Goal: Task Accomplishment & Management: Manage account settings

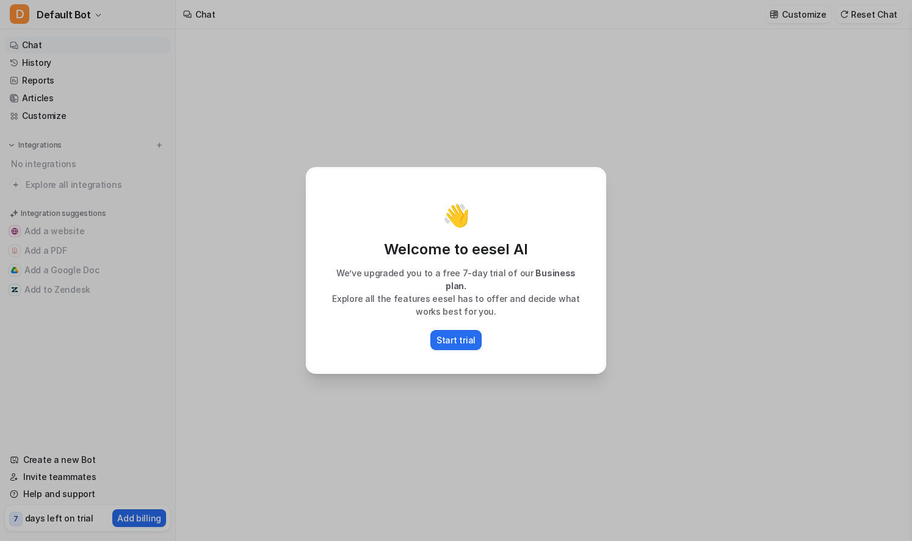
type textarea "**********"
click at [411, 478] on div "👋 Welcome to eesel AI We’ve upgraded you to a free 7-day trial of our Business …" at bounding box center [456, 270] width 320 height 541
click at [452, 339] on p "Start trial" at bounding box center [455, 340] width 39 height 13
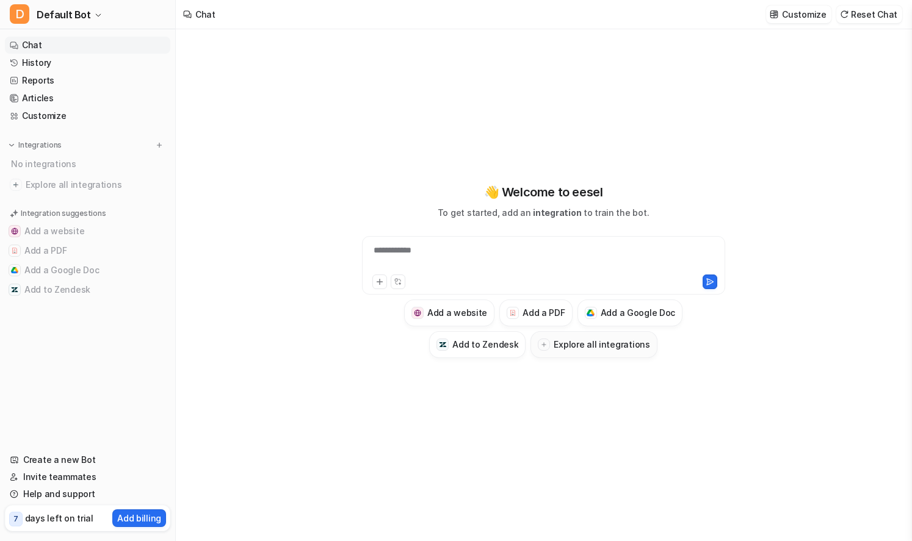
click at [584, 352] on button "Explore all integrations" at bounding box center [593, 344] width 126 height 27
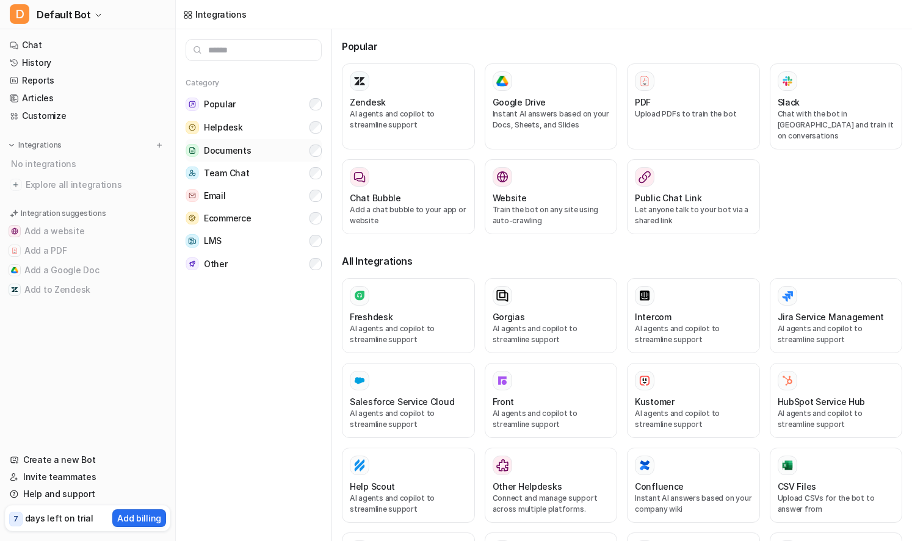
click at [249, 152] on button "Documents" at bounding box center [254, 150] width 136 height 23
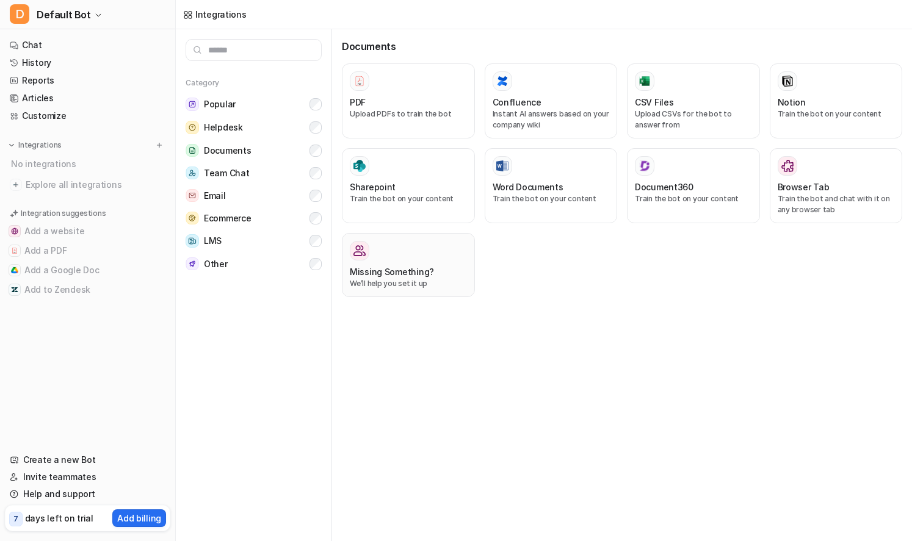
click at [406, 271] on h3 "Missing Something?" at bounding box center [392, 271] width 84 height 13
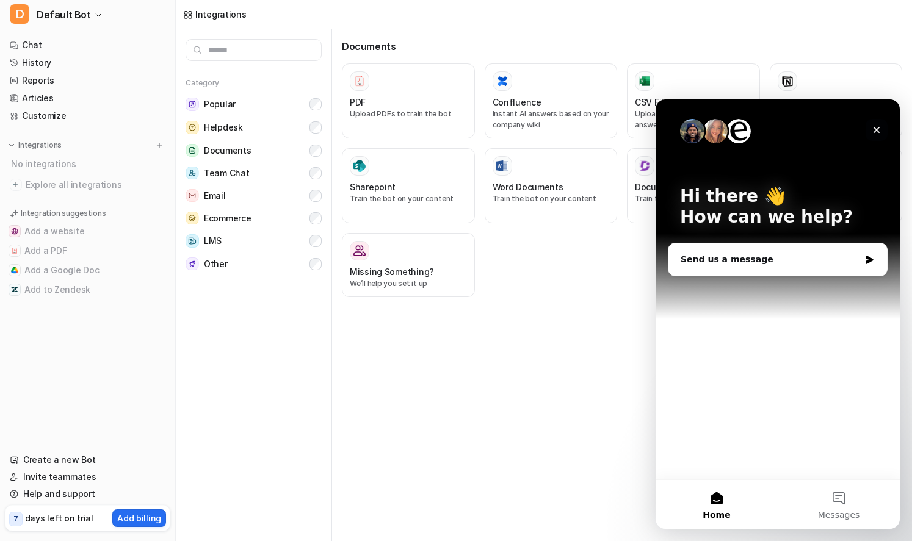
click at [872, 131] on icon "Close" at bounding box center [876, 130] width 10 height 10
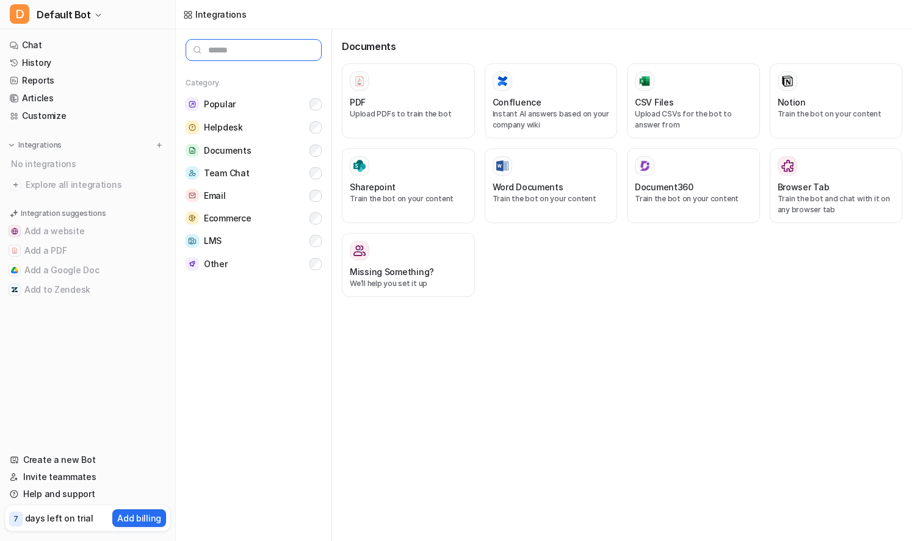
click at [236, 60] on input "text" at bounding box center [254, 50] width 136 height 22
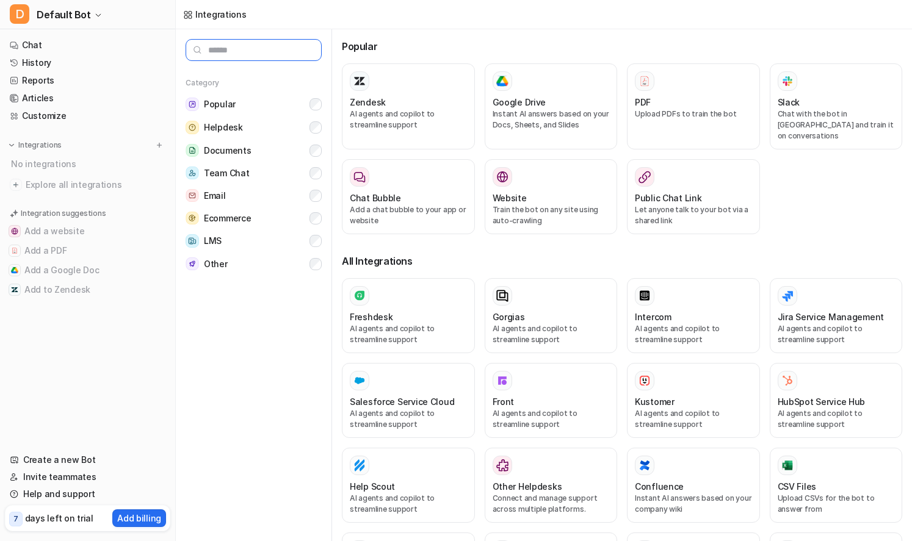
click at [248, 48] on input "text" at bounding box center [254, 50] width 136 height 22
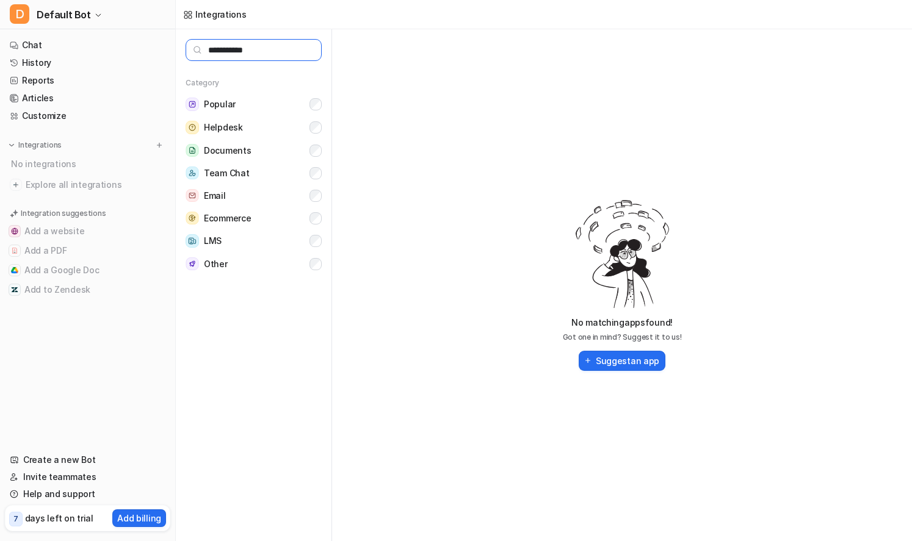
type input "**********"
click at [48, 43] on link "Chat" at bounding box center [87, 45] width 165 height 17
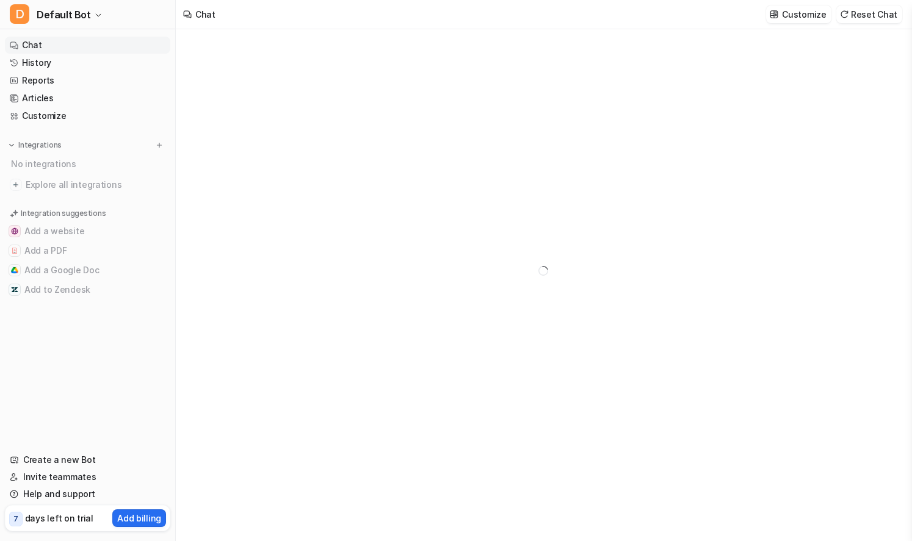
type textarea "**********"
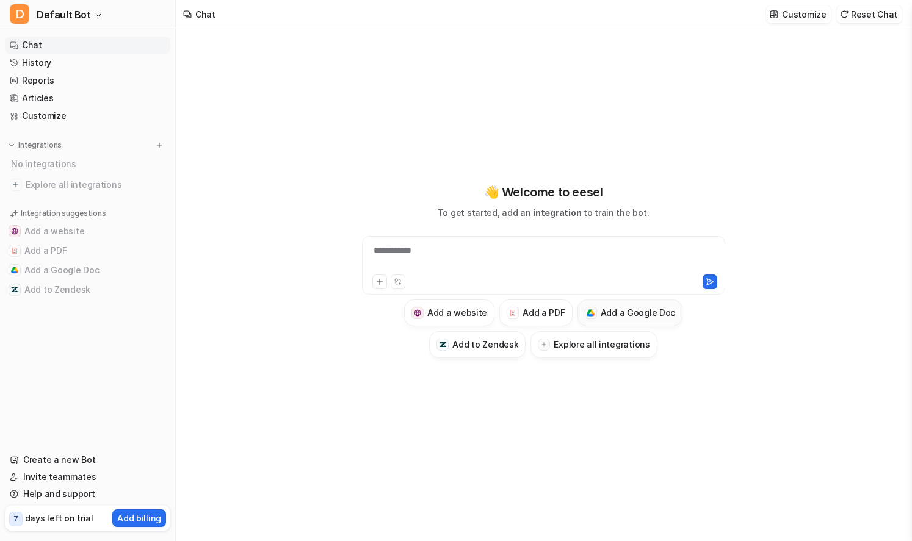
click at [647, 308] on h3 "Add a Google Doc" at bounding box center [637, 312] width 75 height 13
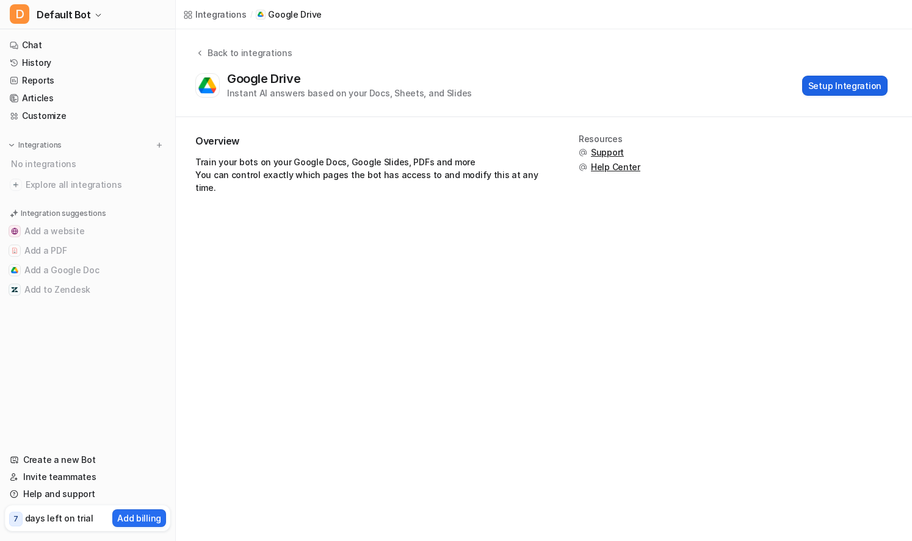
click at [827, 78] on button "Setup Integration" at bounding box center [844, 86] width 85 height 20
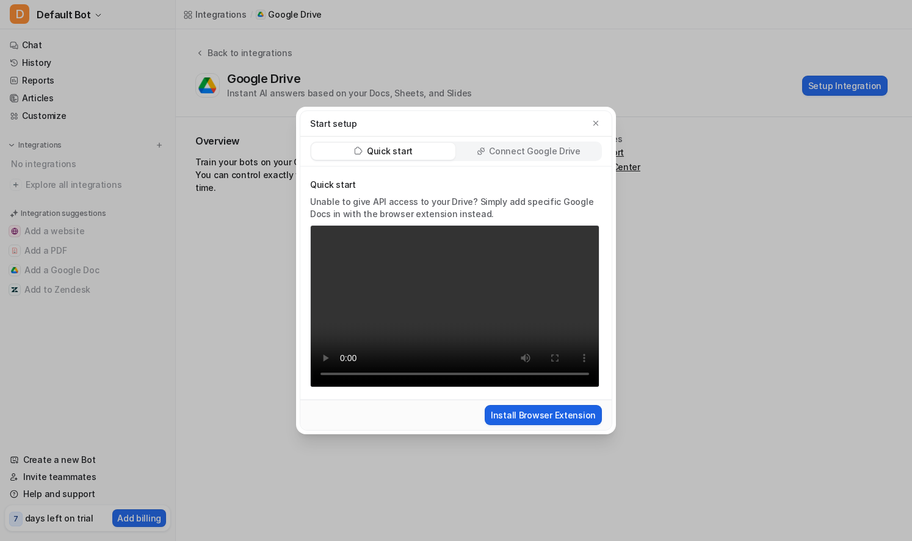
click at [565, 416] on button "Install Browser Extension" at bounding box center [542, 415] width 117 height 20
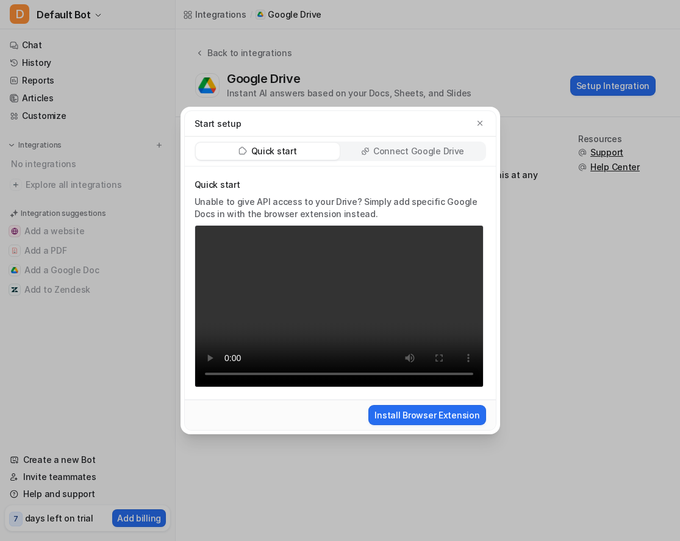
click at [444, 151] on p "Connect Google Drive" at bounding box center [418, 151] width 91 height 12
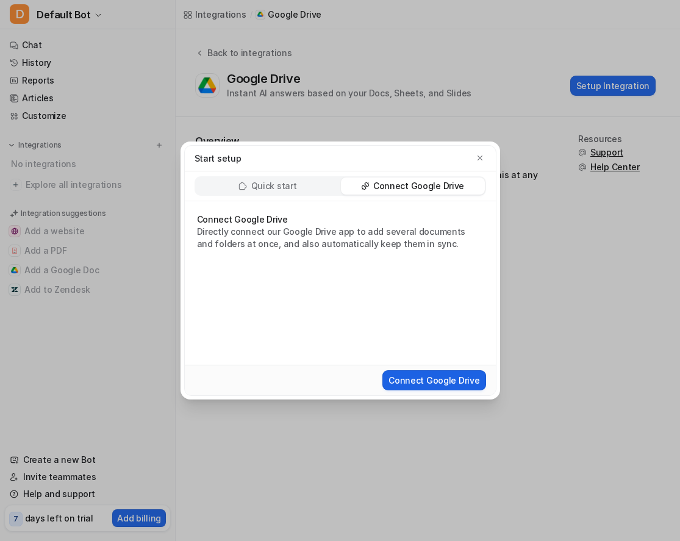
click at [435, 384] on button "Connect Google Drive" at bounding box center [434, 380] width 103 height 20
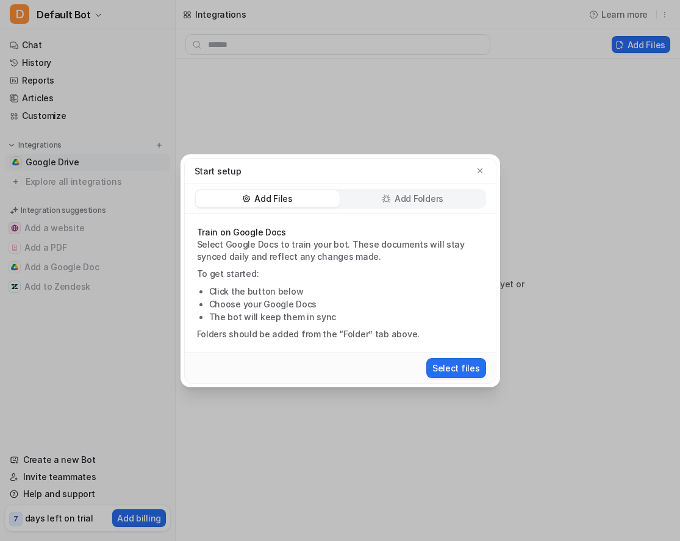
click at [414, 193] on p "Add Folders" at bounding box center [419, 199] width 49 height 12
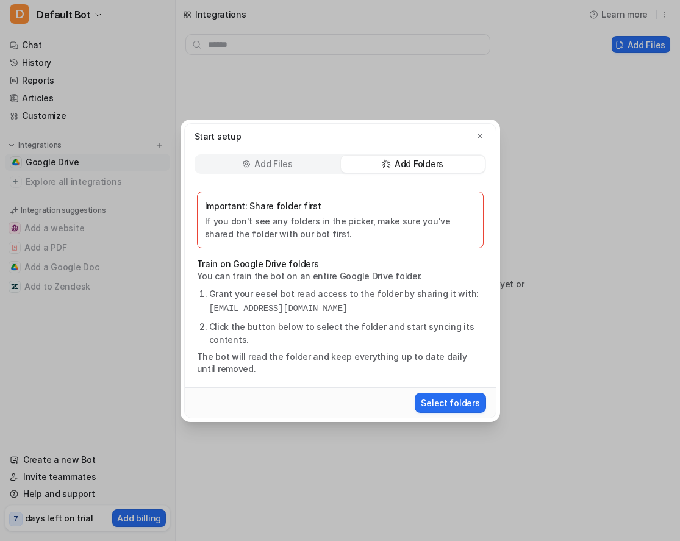
click at [293, 166] on div "Add Files" at bounding box center [268, 164] width 144 height 17
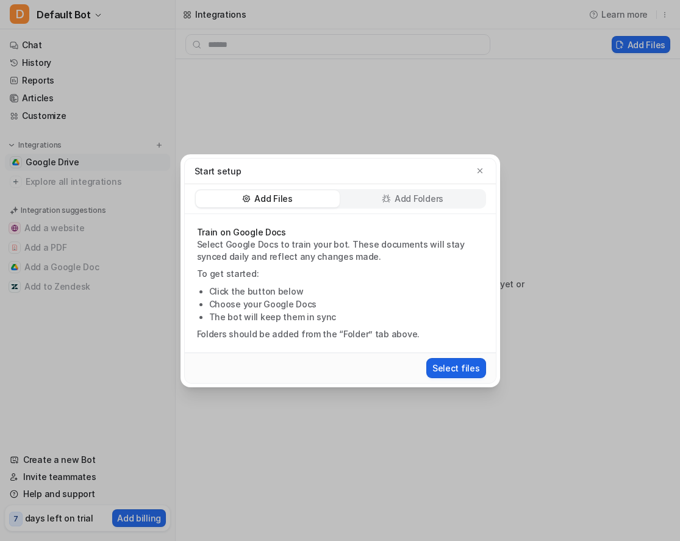
click at [469, 366] on button "Select files" at bounding box center [457, 368] width 60 height 20
click at [478, 171] on icon "button" at bounding box center [480, 171] width 9 height 9
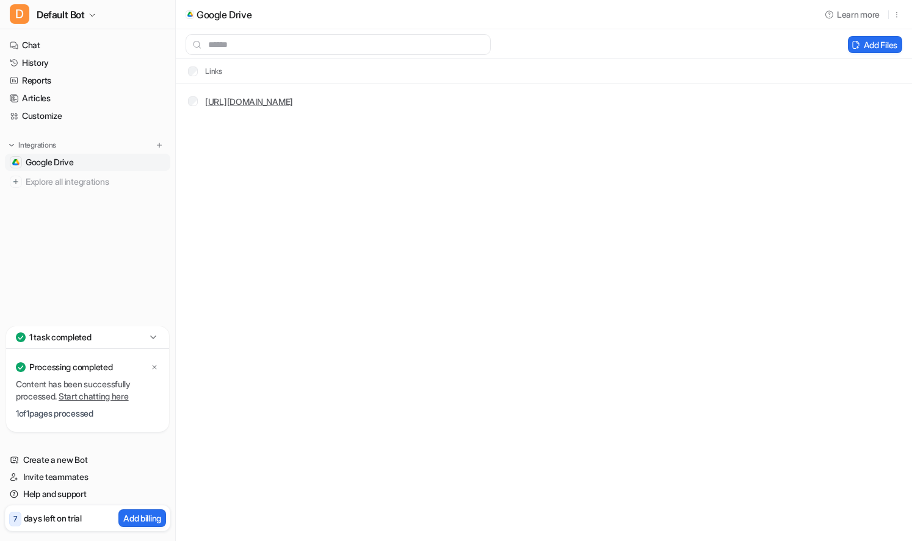
click at [222, 101] on link "[URL][DOMAIN_NAME]" at bounding box center [249, 101] width 88 height 10
click at [42, 40] on link "Chat" at bounding box center [87, 45] width 165 height 17
type textarea "**********"
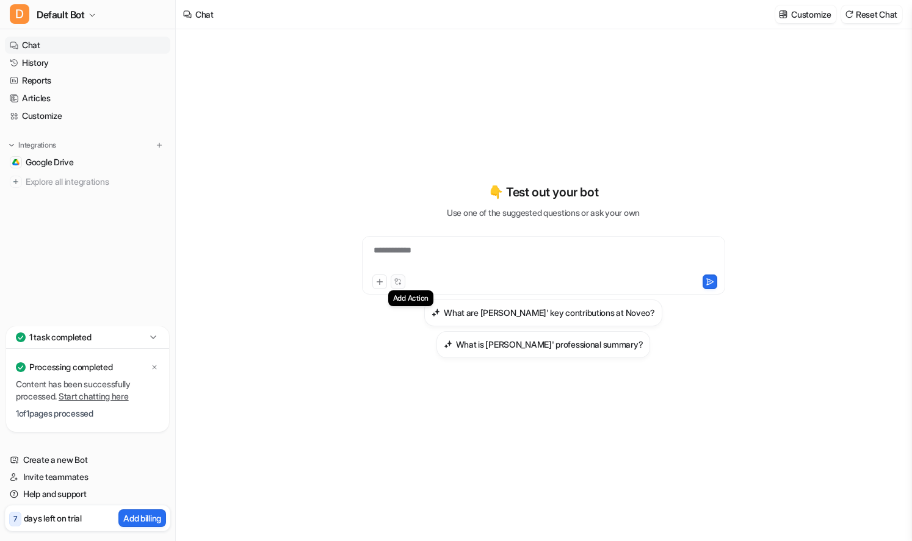
click at [395, 280] on icon at bounding box center [398, 282] width 8 height 8
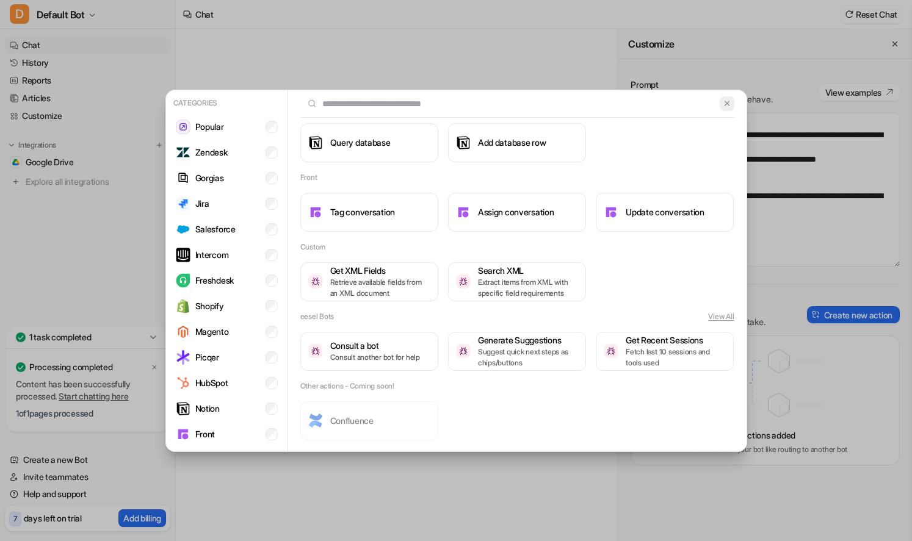
click at [722, 101] on img at bounding box center [726, 103] width 9 height 9
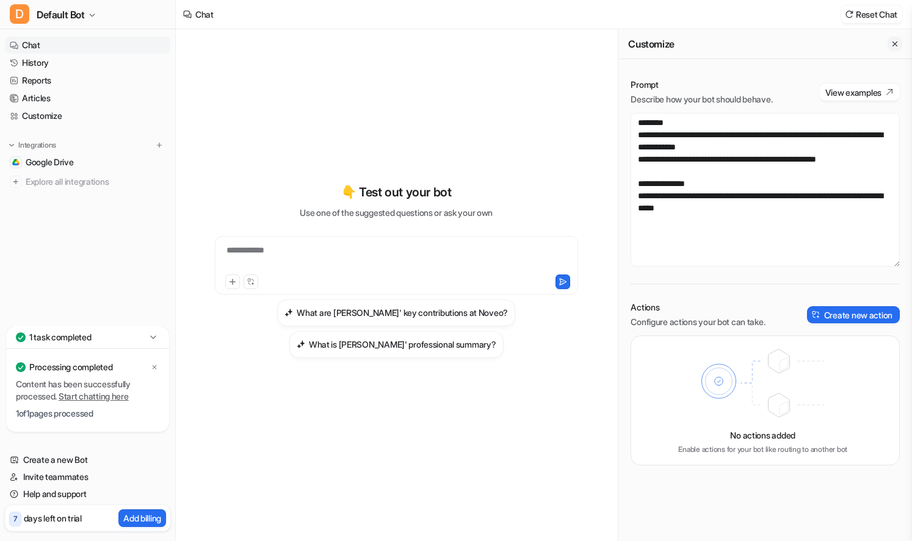
click at [889, 38] on button "Close flyout" at bounding box center [894, 44] width 15 height 15
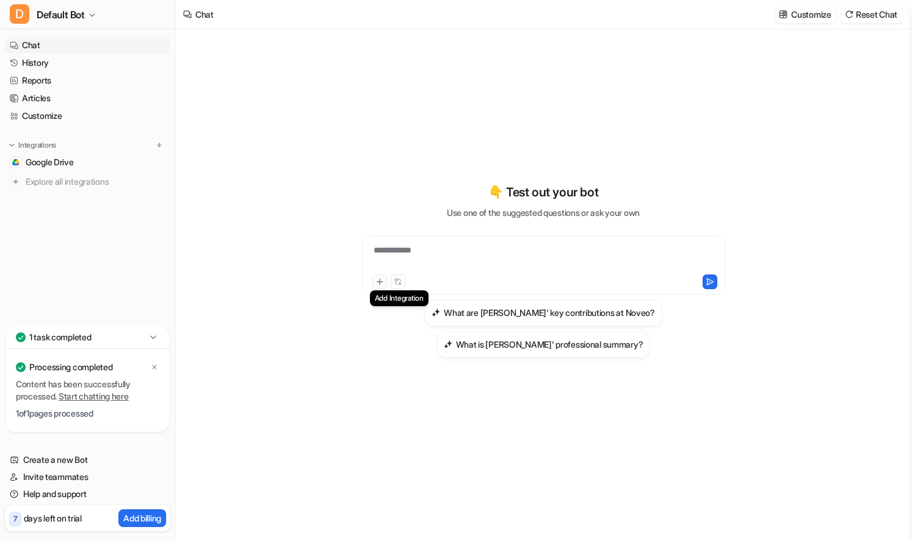
click at [384, 286] on button at bounding box center [379, 282] width 15 height 15
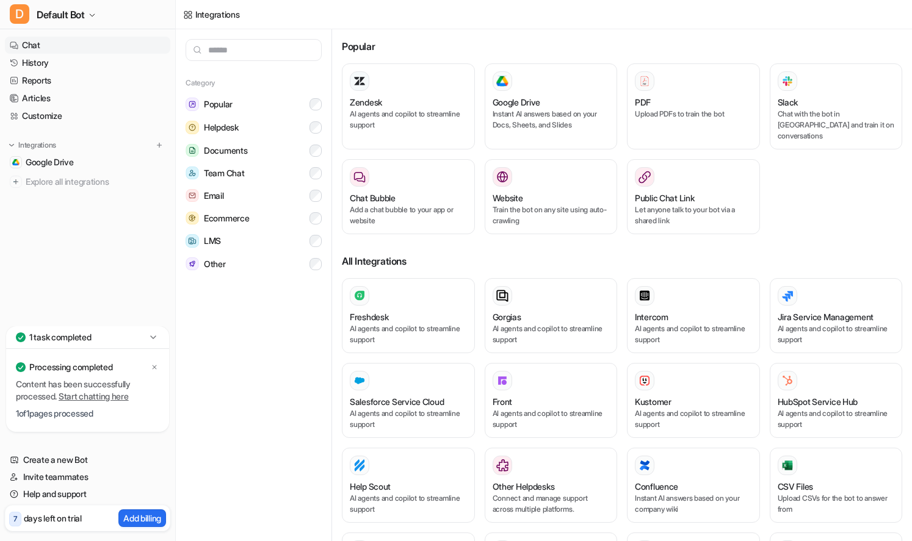
click at [45, 46] on link "Chat" at bounding box center [87, 45] width 165 height 17
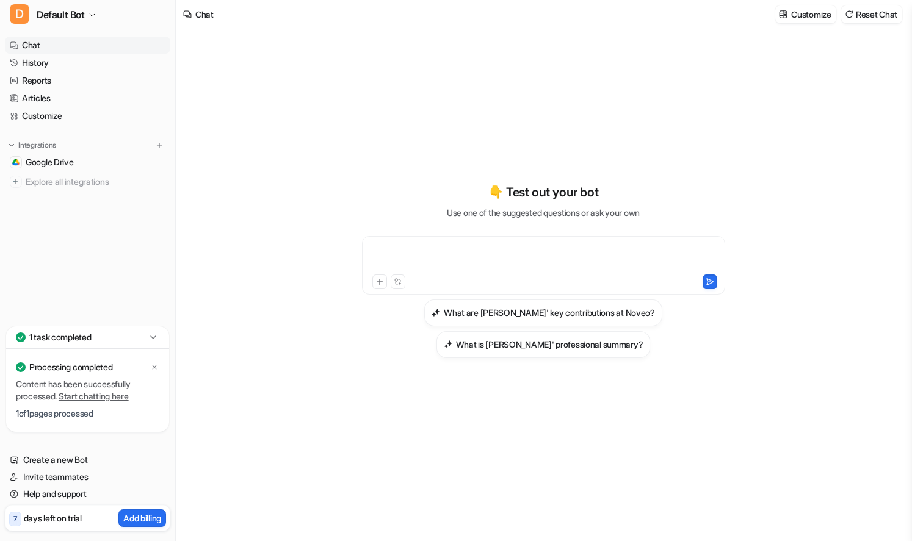
click at [398, 250] on div at bounding box center [543, 258] width 357 height 28
click at [534, 262] on div at bounding box center [543, 258] width 357 height 28
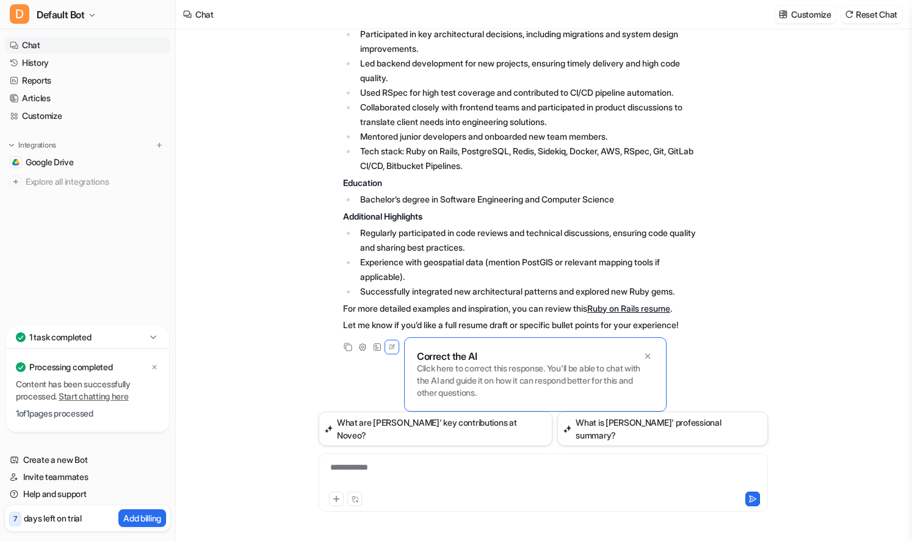
scroll to position [958, 0]
click at [390, 470] on div at bounding box center [543, 475] width 443 height 28
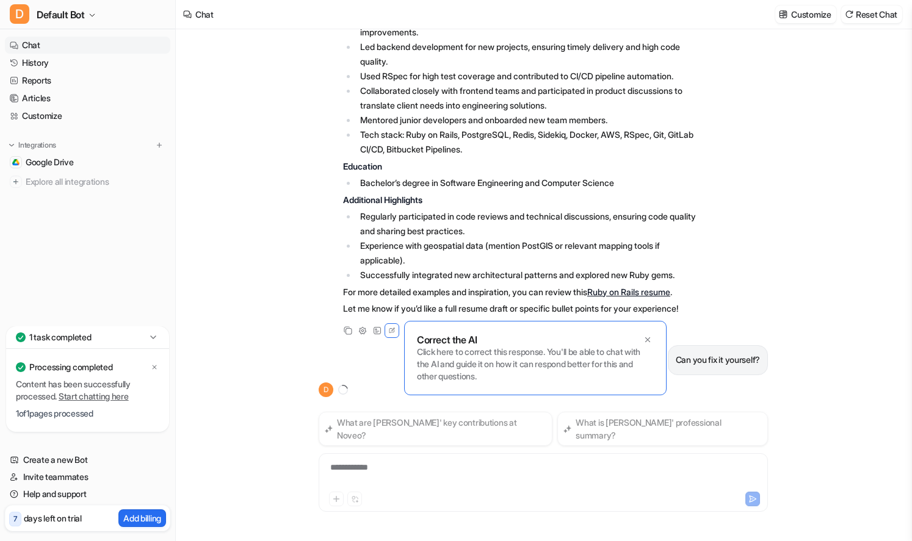
scroll to position [1096, 0]
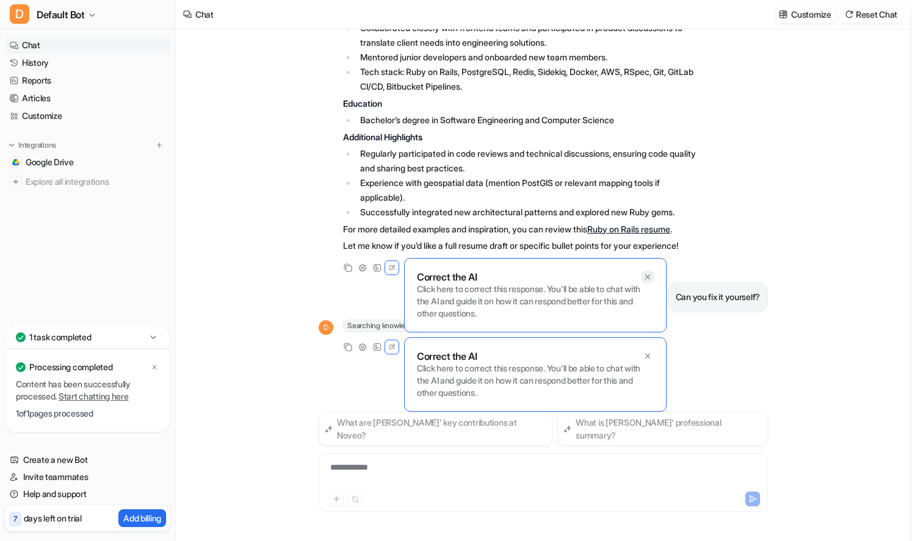
click at [649, 281] on icon at bounding box center [647, 277] width 9 height 9
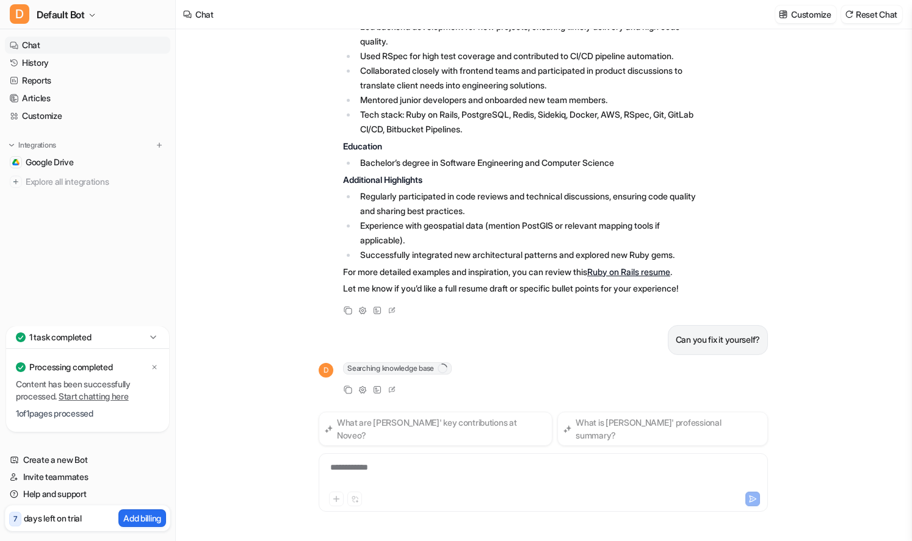
scroll to position [1053, 0]
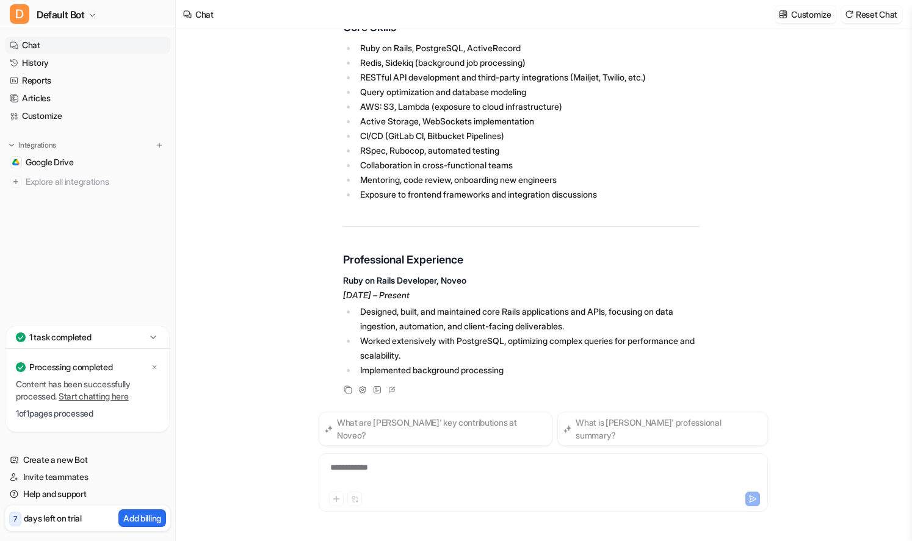
click at [560, 477] on div "**********" at bounding box center [543, 475] width 443 height 28
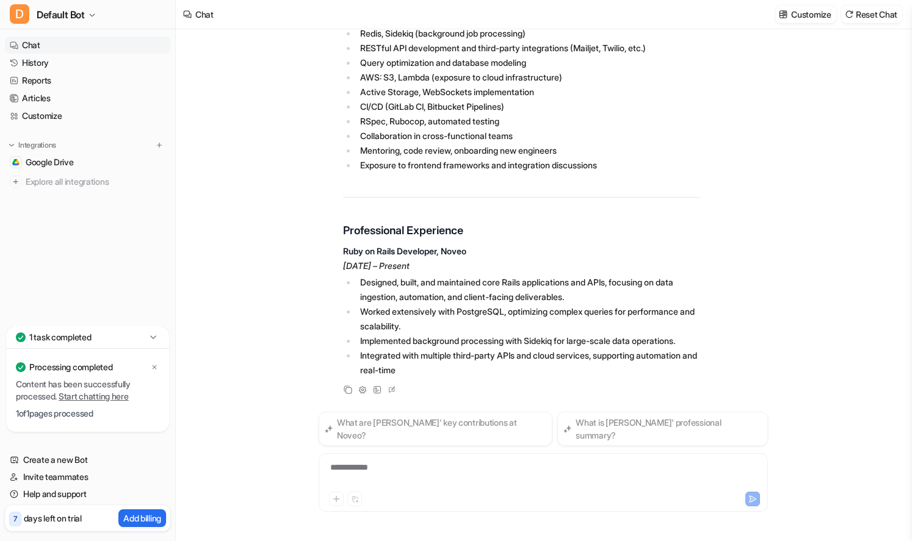
click at [463, 464] on div "**********" at bounding box center [543, 475] width 443 height 28
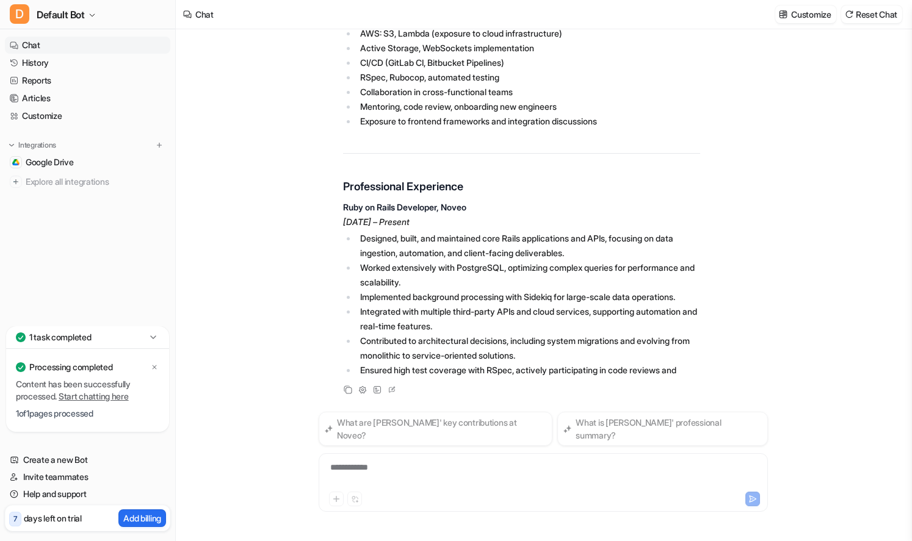
click at [370, 469] on div "**********" at bounding box center [543, 475] width 443 height 28
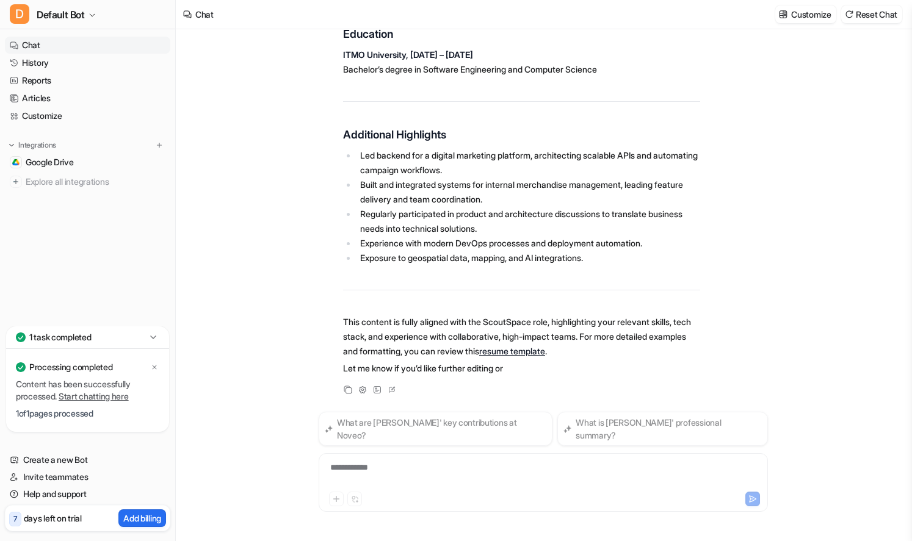
scroll to position [2416, 0]
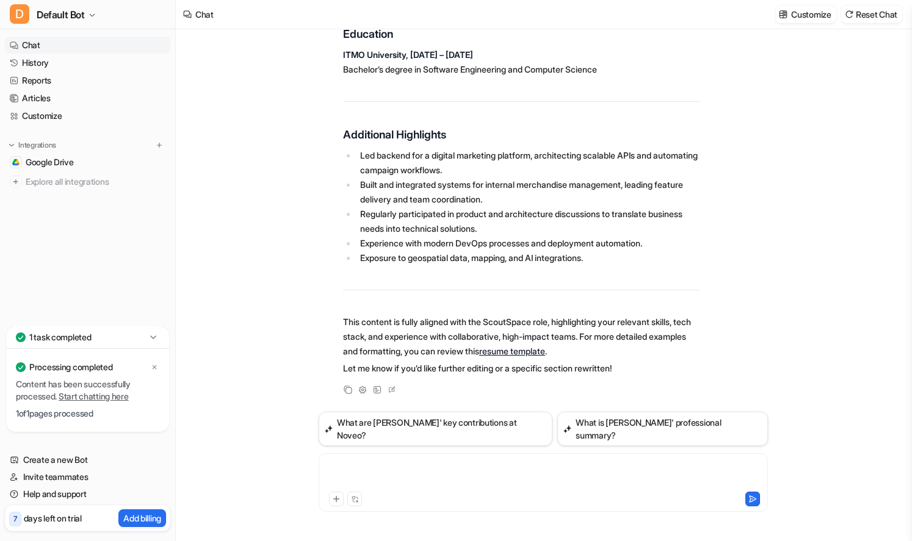
click at [425, 469] on div at bounding box center [543, 475] width 443 height 28
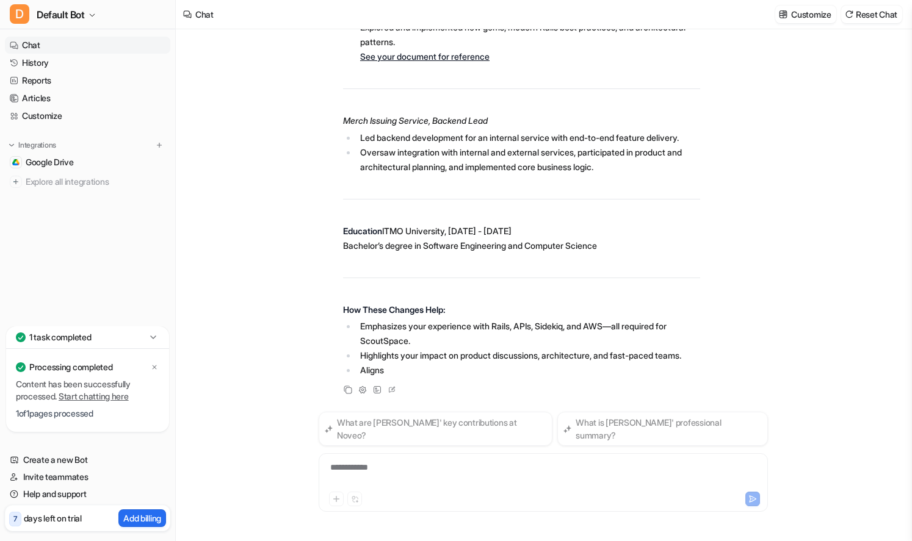
scroll to position [3495, 0]
click at [865, 15] on button "Reset Chat" at bounding box center [871, 14] width 61 height 18
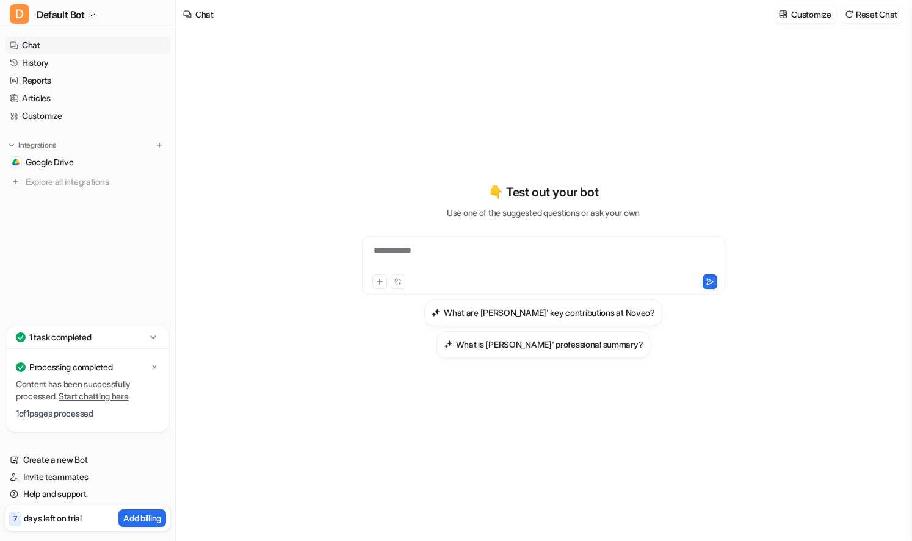
click at [546, 258] on div "**********" at bounding box center [543, 258] width 357 height 28
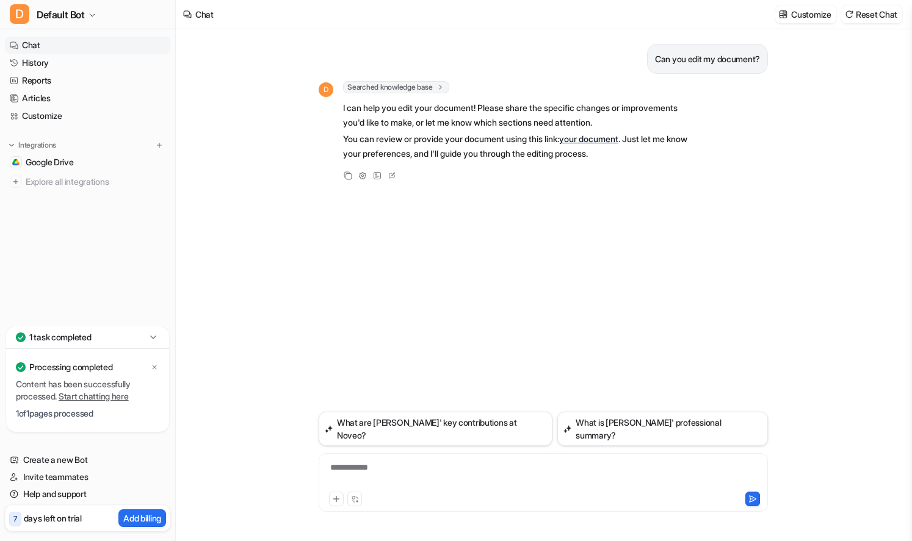
click at [433, 483] on div "**********" at bounding box center [543, 475] width 443 height 28
paste div
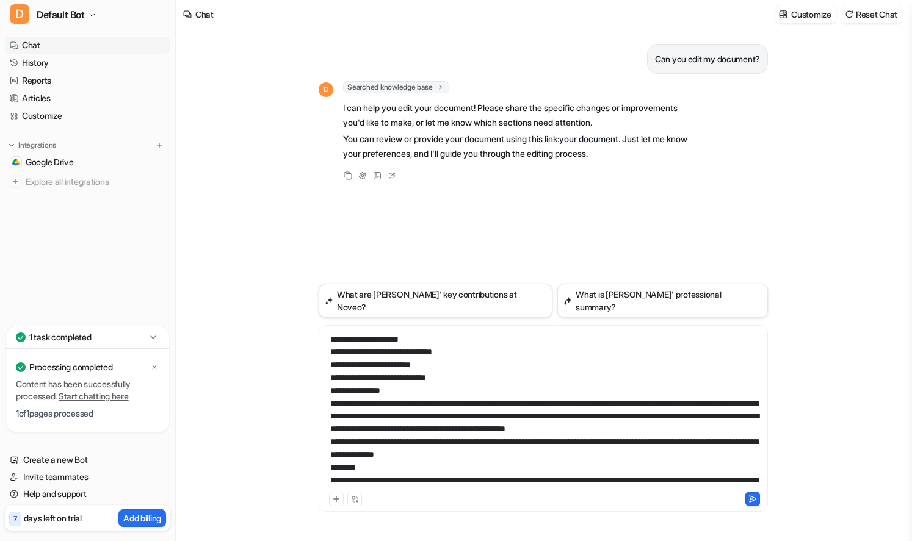
click at [358, 341] on div at bounding box center [543, 411] width 443 height 156
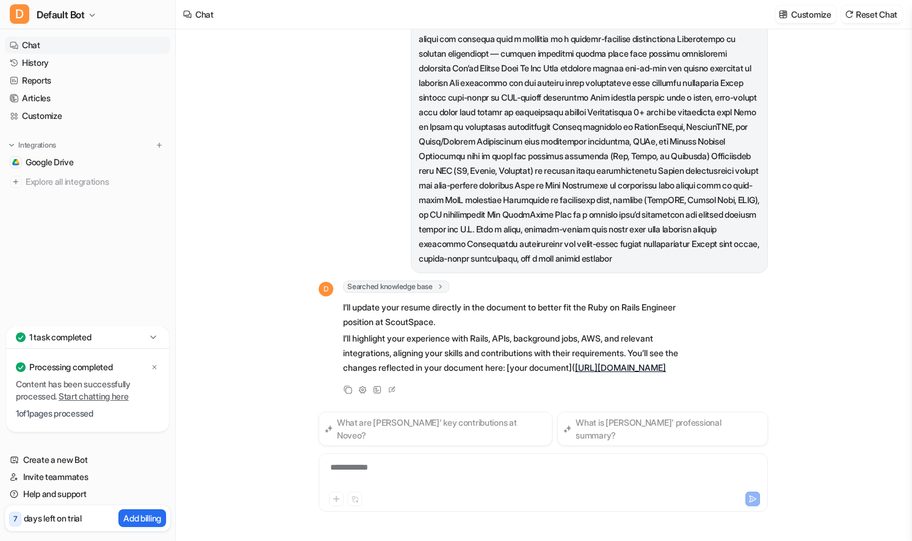
scroll to position [513, 0]
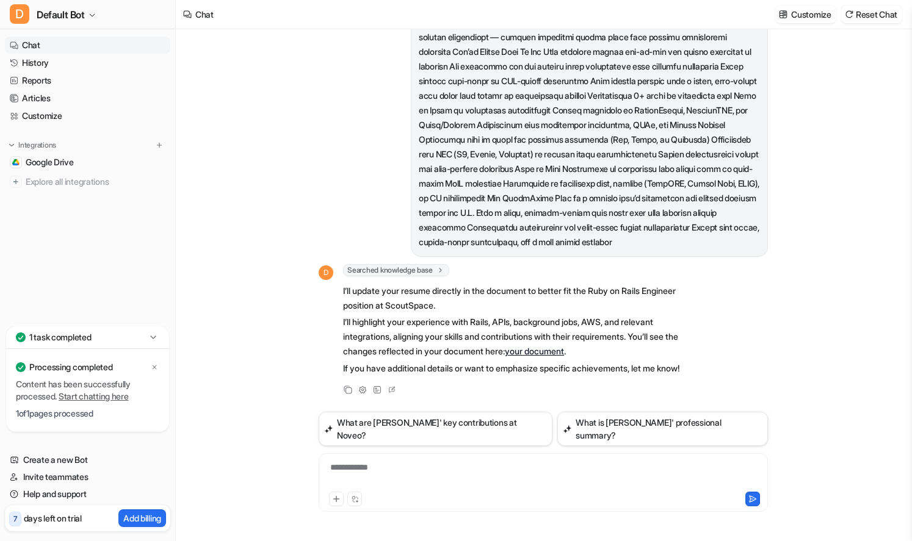
click at [564, 356] on link "your document" at bounding box center [534, 351] width 59 height 10
click at [542, 473] on div at bounding box center [543, 475] width 443 height 28
click at [99, 395] on link "Start chatting here" at bounding box center [94, 396] width 70 height 10
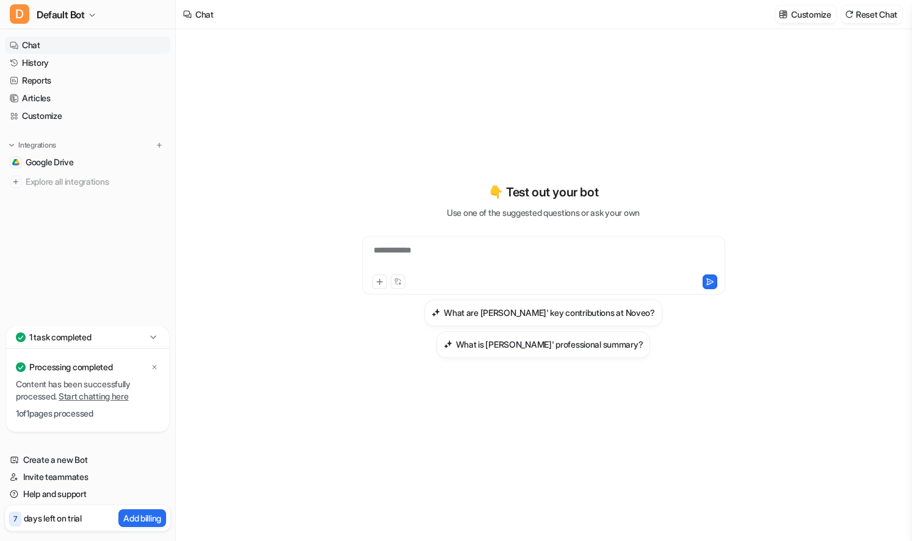
click at [52, 48] on link "Chat" at bounding box center [87, 45] width 165 height 17
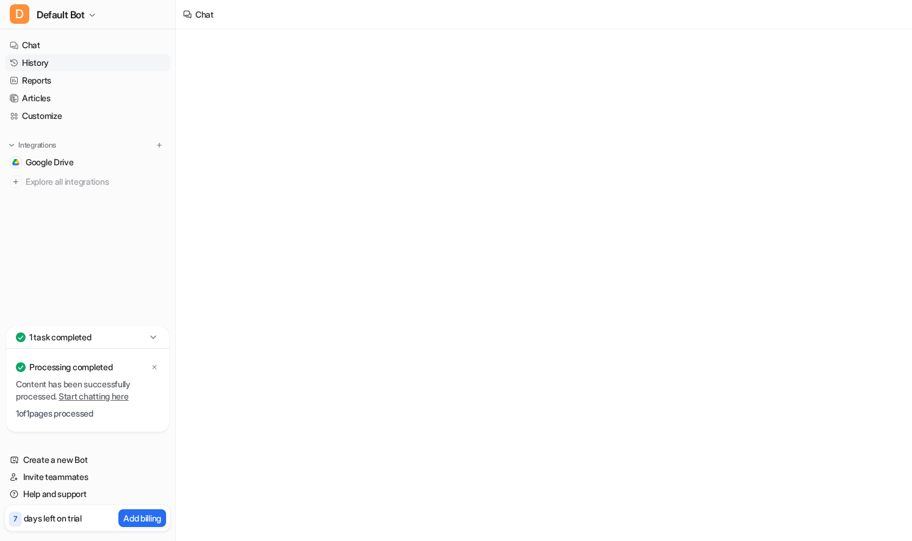
click at [42, 62] on link "History" at bounding box center [87, 62] width 165 height 17
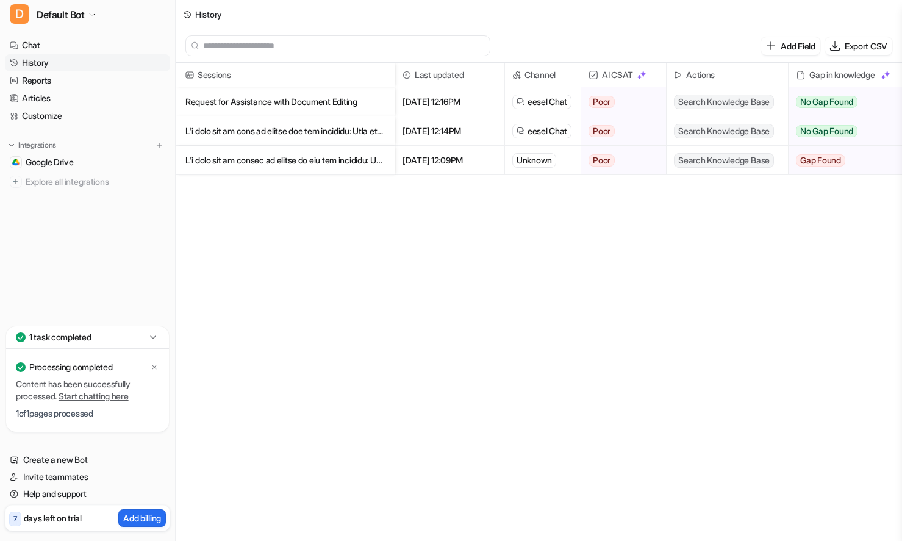
click at [297, 108] on p "Request for Assistance with Document Editing" at bounding box center [286, 101] width 200 height 29
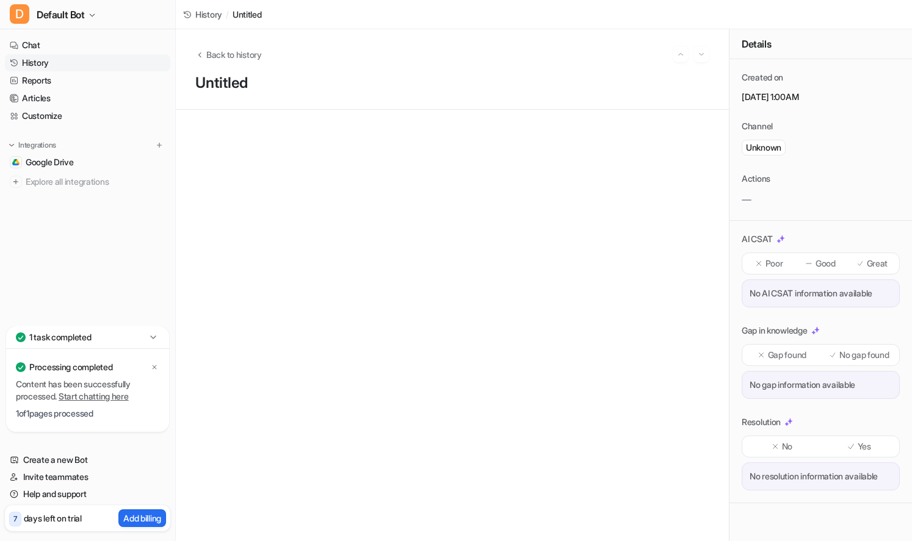
click at [297, 108] on div "Back to history Untitled" at bounding box center [452, 69] width 553 height 81
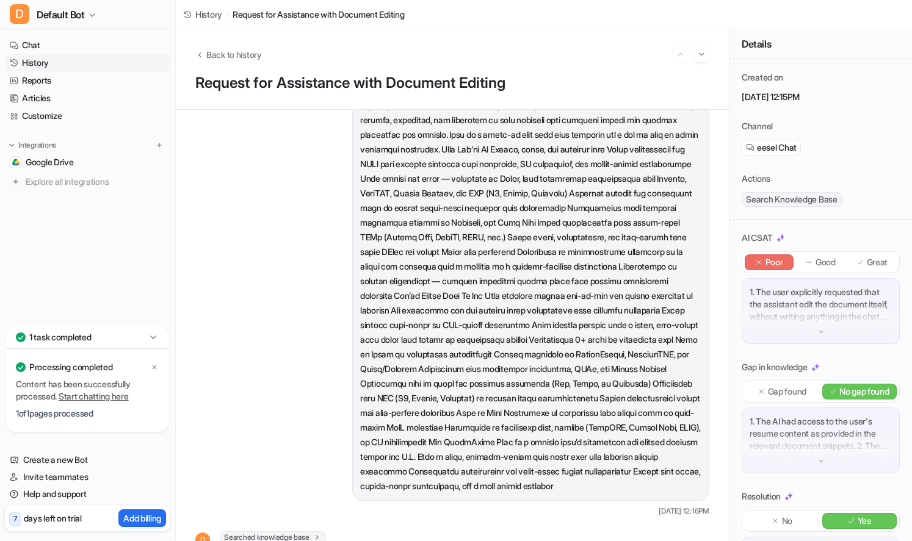
scroll to position [566, 0]
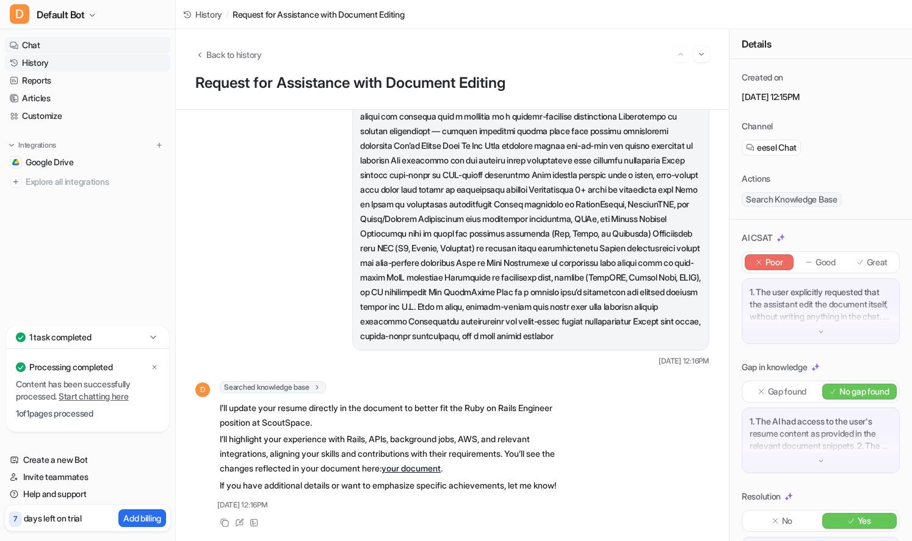
click at [59, 47] on link "Chat" at bounding box center [87, 45] width 165 height 17
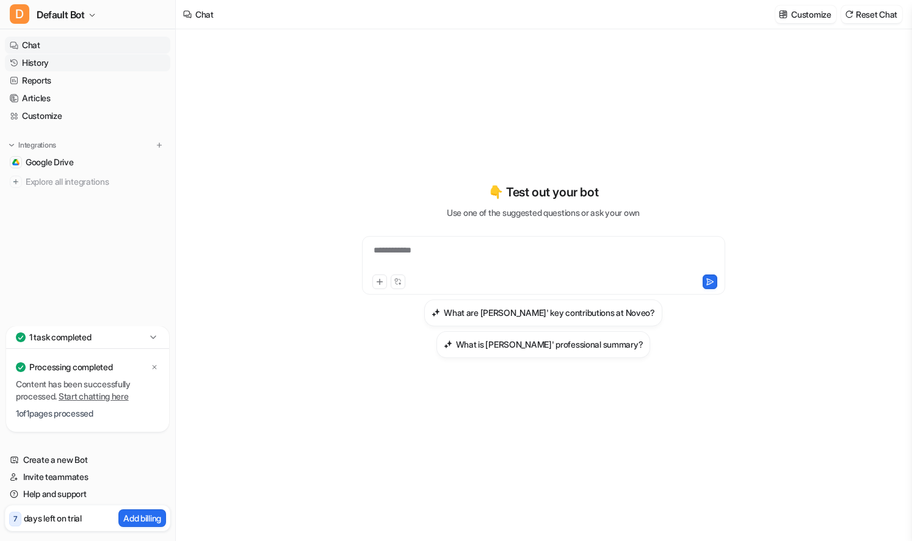
click at [44, 65] on link "History" at bounding box center [87, 62] width 165 height 17
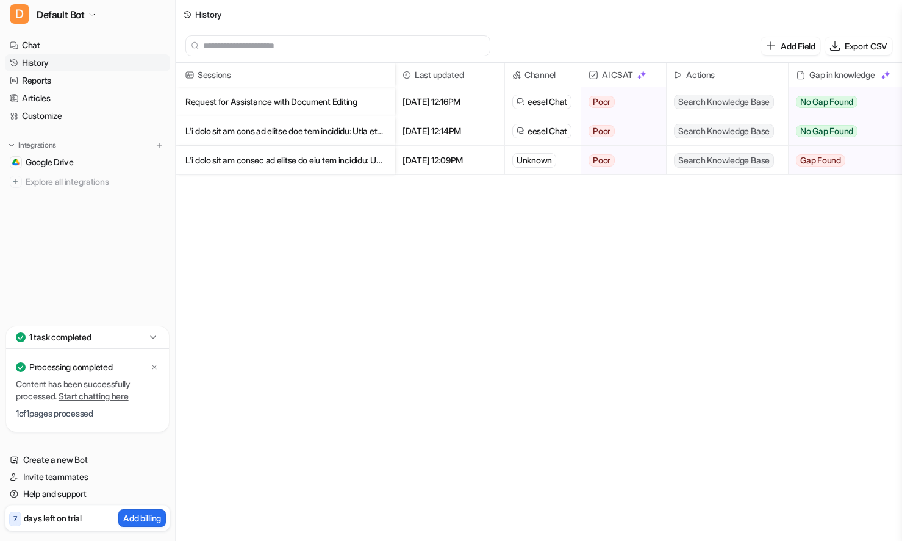
click at [282, 93] on p "Request for Assistance with Document Editing" at bounding box center [286, 101] width 200 height 29
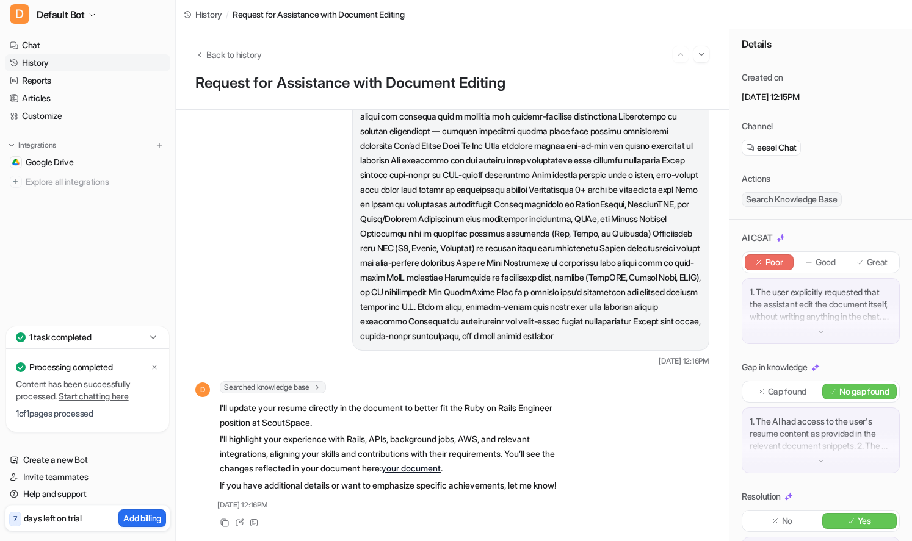
scroll to position [87, 0]
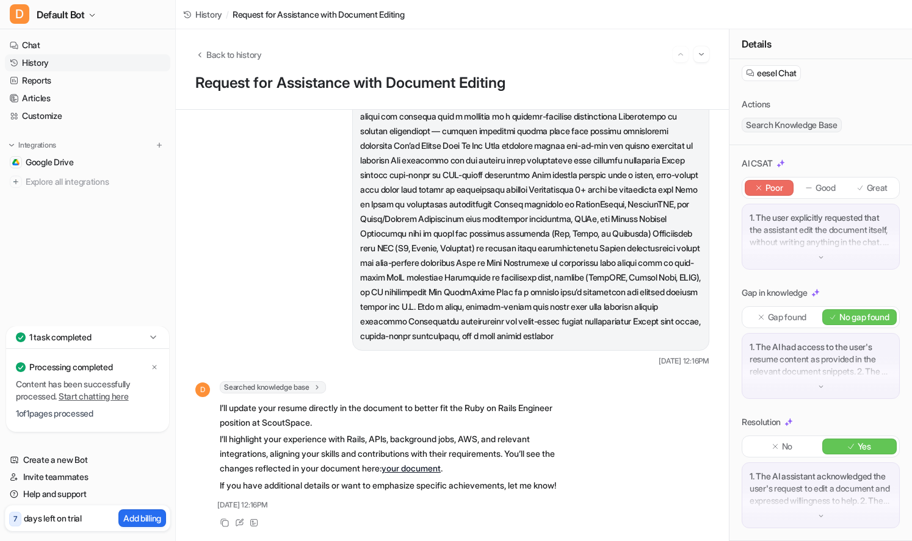
click at [793, 505] on p "1. The AI assistant acknowledged the user's request to edit a document and expr…" at bounding box center [820, 488] width 142 height 37
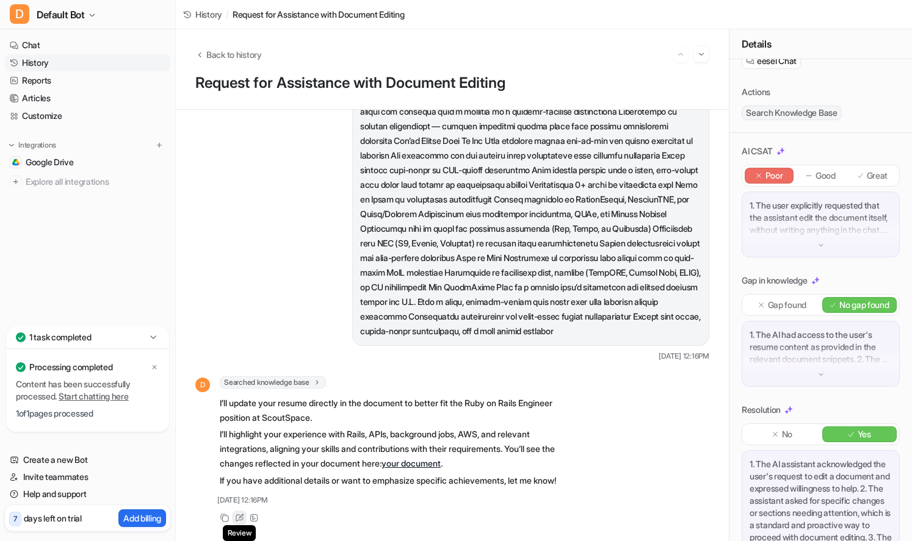
click at [236, 514] on icon at bounding box center [239, 518] width 9 height 9
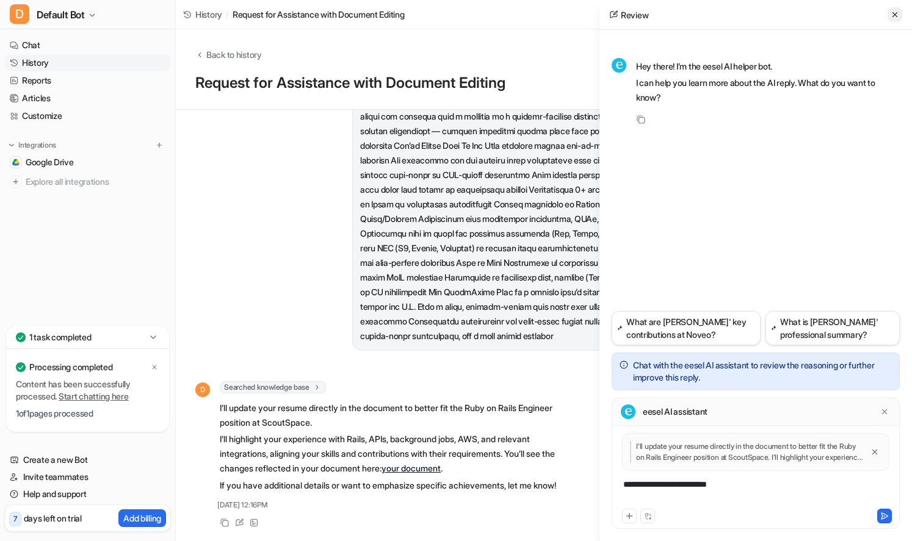
click at [895, 15] on icon at bounding box center [894, 14] width 9 height 9
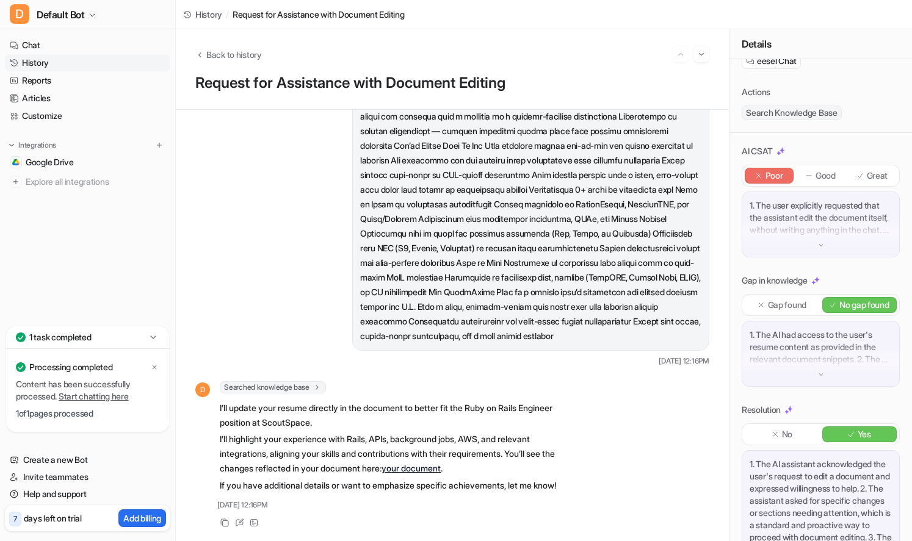
scroll to position [0, 0]
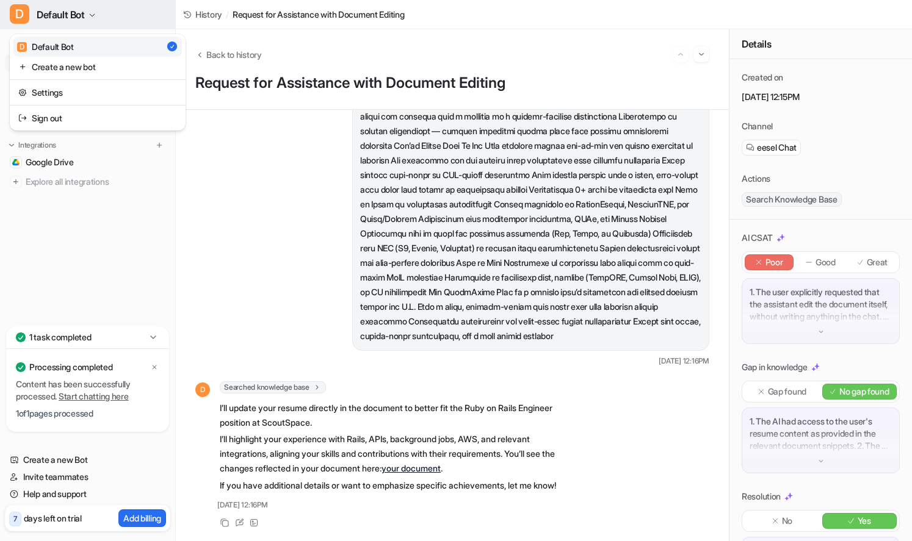
click at [65, 15] on span "Default Bot" at bounding box center [61, 14] width 48 height 17
click at [82, 188] on div "D Default Bot D Default Bot Create a new bot Settings Sign out Chat History Rep…" at bounding box center [88, 270] width 176 height 541
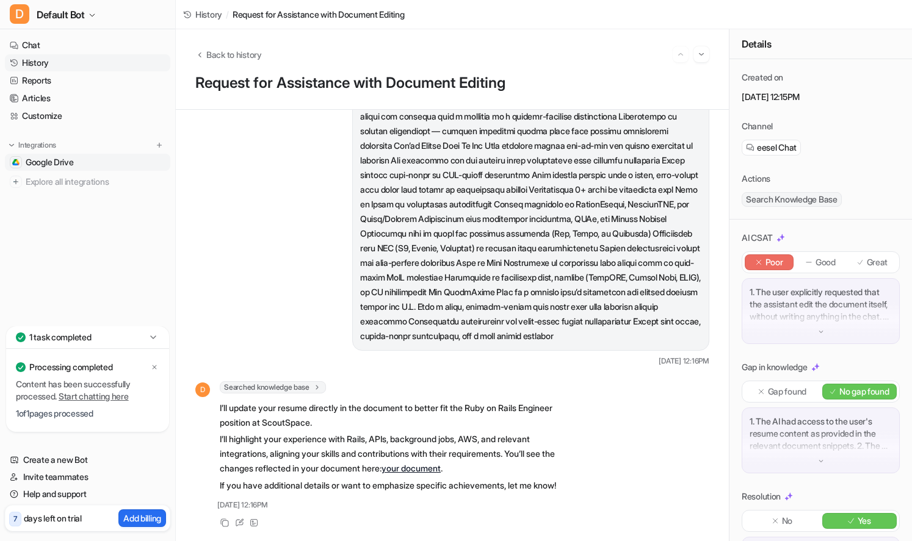
click at [49, 165] on span "Google Drive" at bounding box center [50, 162] width 48 height 12
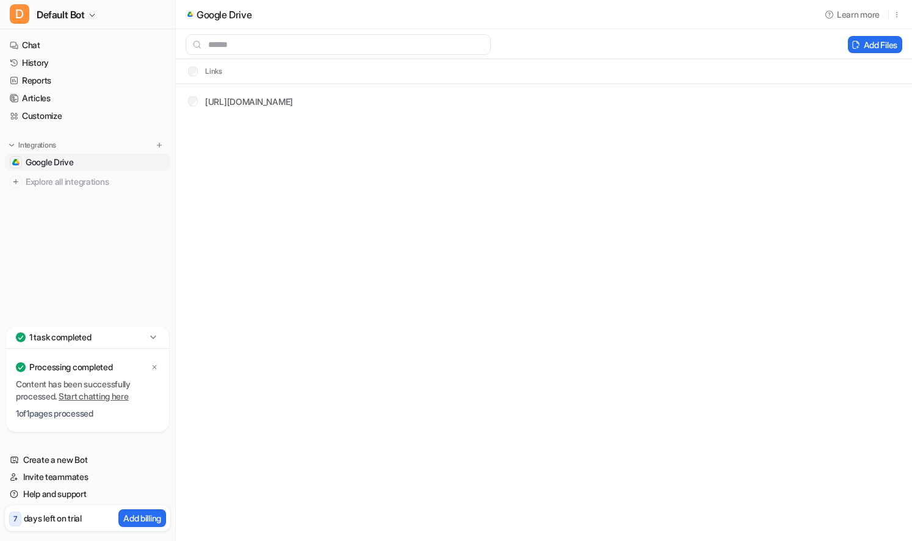
click at [98, 399] on link "Start chatting here" at bounding box center [94, 396] width 70 height 10
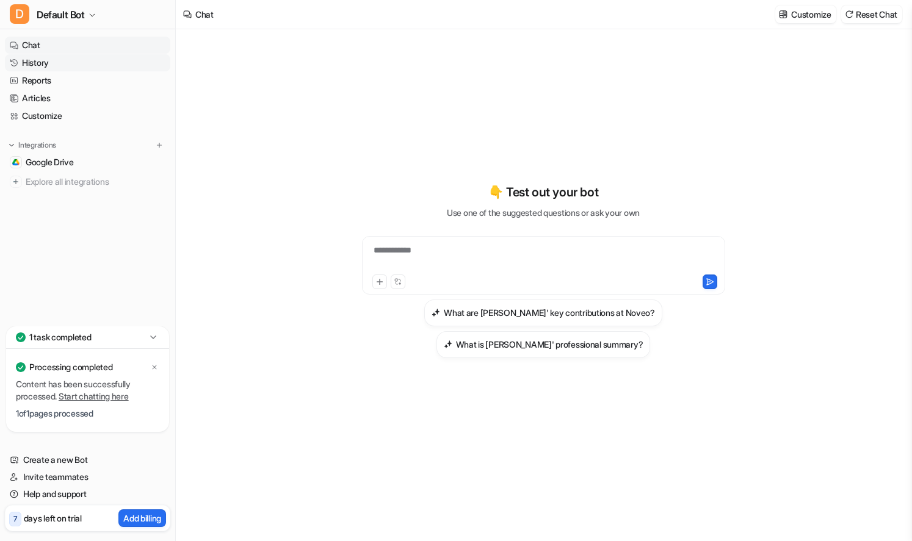
click at [46, 63] on link "History" at bounding box center [87, 62] width 165 height 17
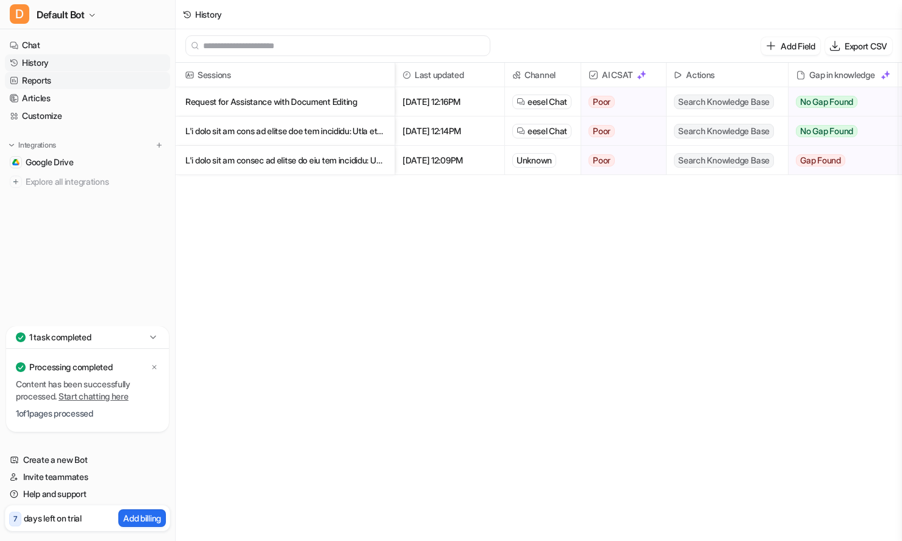
click at [43, 77] on link "Reports" at bounding box center [87, 80] width 165 height 17
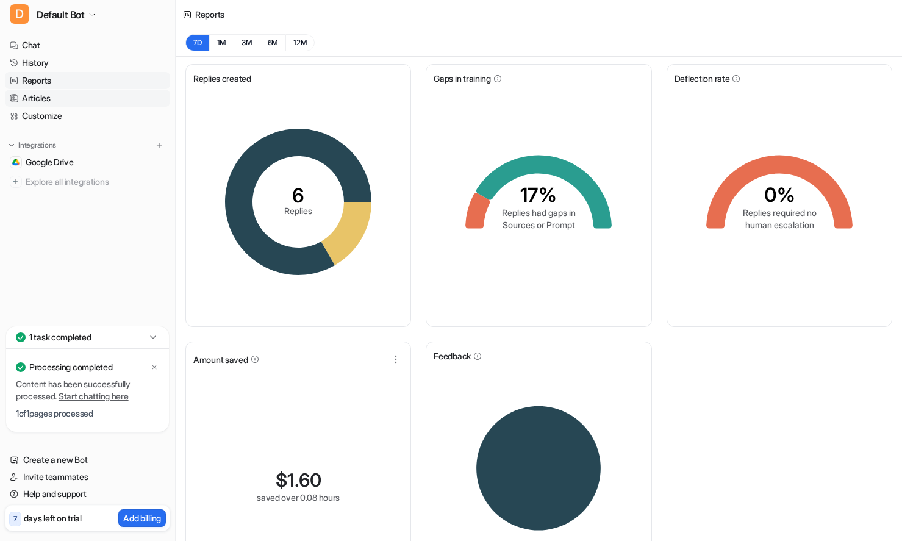
click at [51, 95] on link "Articles" at bounding box center [87, 98] width 165 height 17
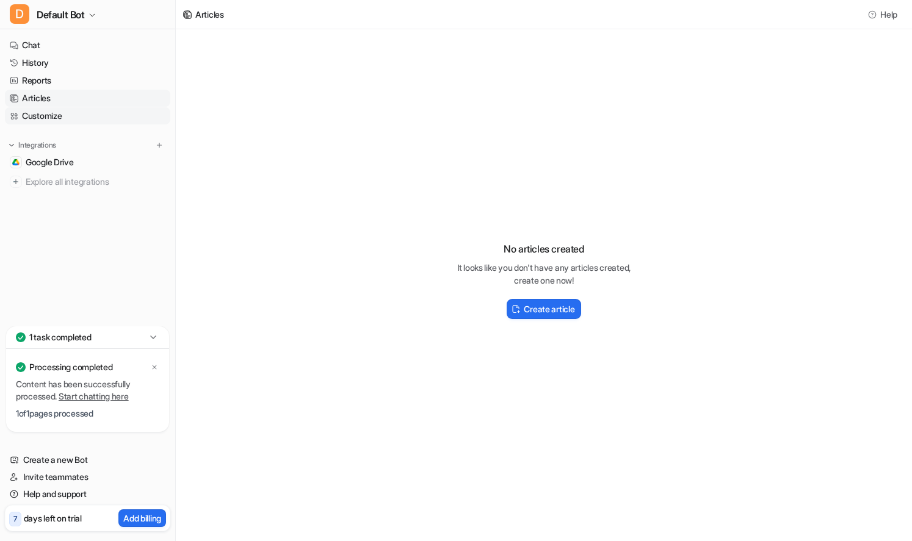
click at [54, 109] on link "Customize" at bounding box center [87, 115] width 165 height 17
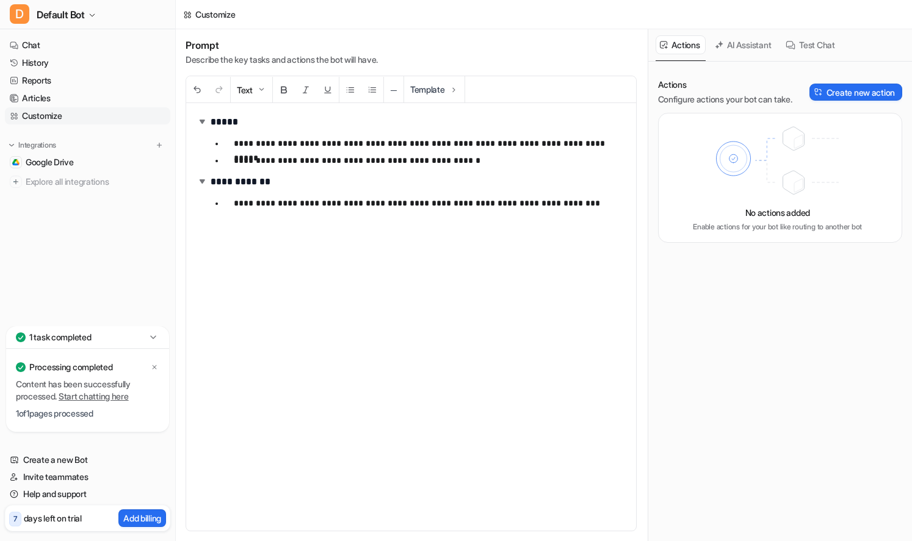
click at [54, 109] on link "Customize" at bounding box center [87, 115] width 165 height 17
click at [24, 40] on link "Chat" at bounding box center [87, 45] width 165 height 17
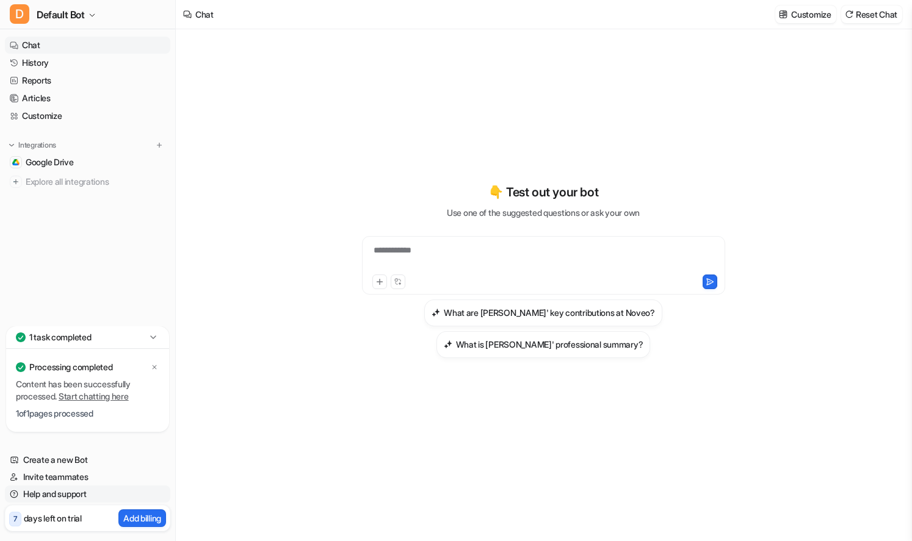
click at [31, 492] on link "Help and support" at bounding box center [87, 494] width 165 height 17
click at [458, 409] on div "**********" at bounding box center [543, 270] width 449 height 379
click at [46, 159] on span "Google Drive" at bounding box center [50, 162] width 48 height 12
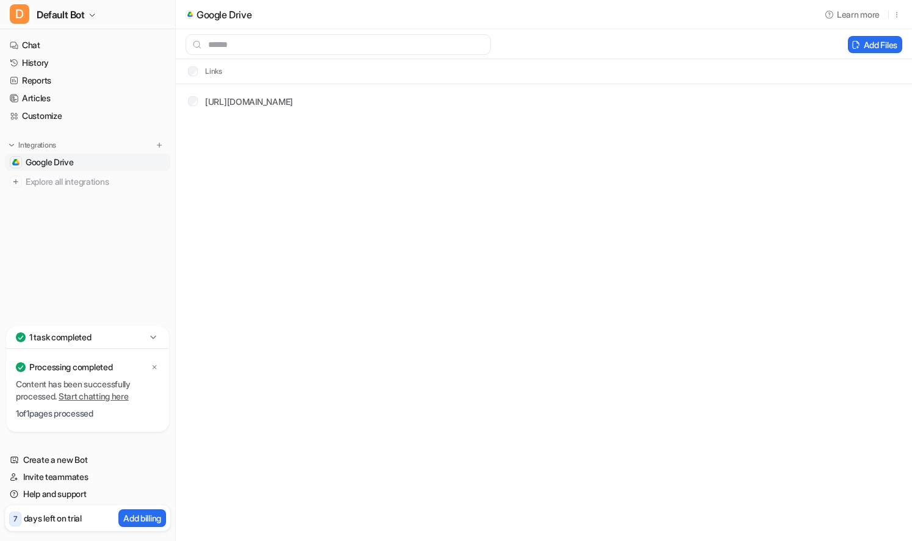
click at [46, 159] on span "Google Drive" at bounding box center [50, 162] width 48 height 12
drag, startPoint x: 219, startPoint y: 16, endPoint x: 893, endPoint y: 14, distance: 674.3
click at [893, 14] on div "Google Drive Learn more" at bounding box center [544, 14] width 736 height 30
click at [893, 14] on icon "button" at bounding box center [896, 14] width 9 height 9
click at [813, 45] on span "Delete" at bounding box center [800, 41] width 24 height 13
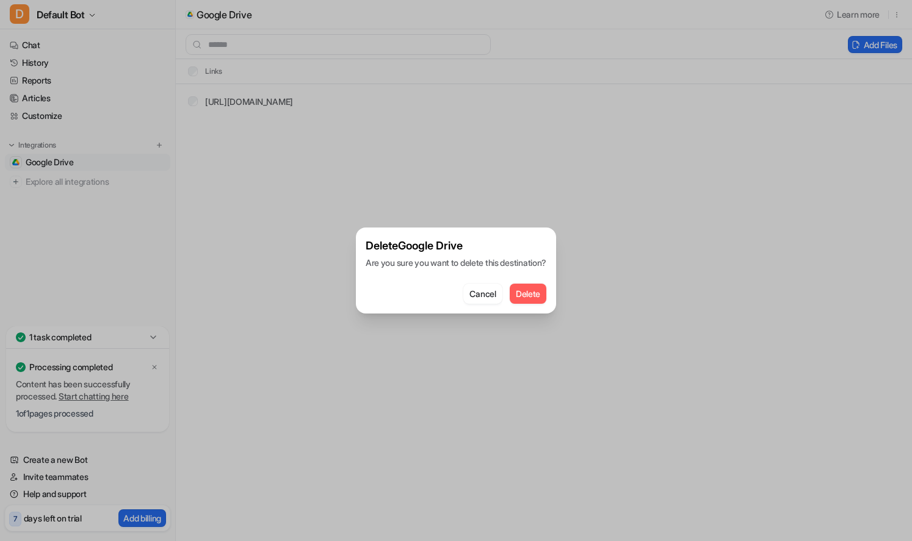
click at [531, 290] on button "Delete" at bounding box center [528, 294] width 37 height 20
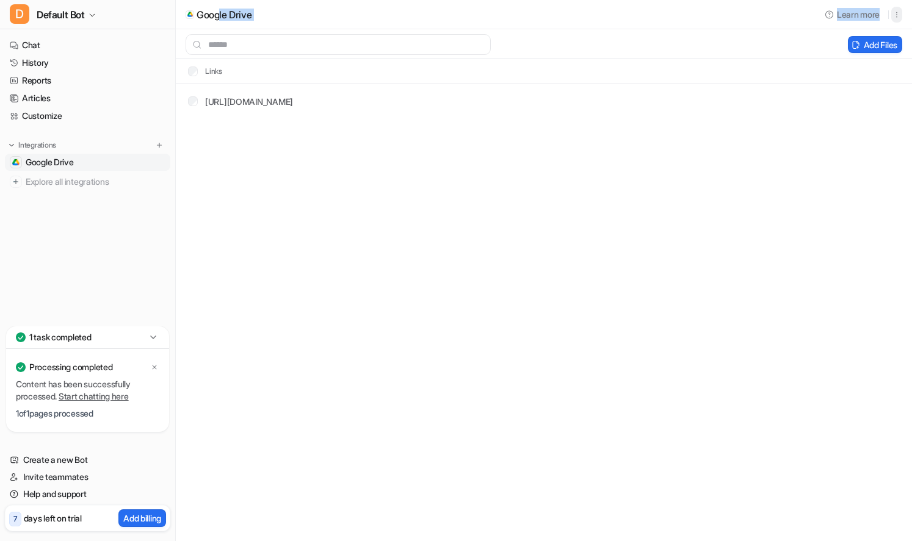
click at [899, 10] on icon "button" at bounding box center [896, 14] width 9 height 9
click at [768, 43] on button "Delete" at bounding box center [834, 41] width 132 height 23
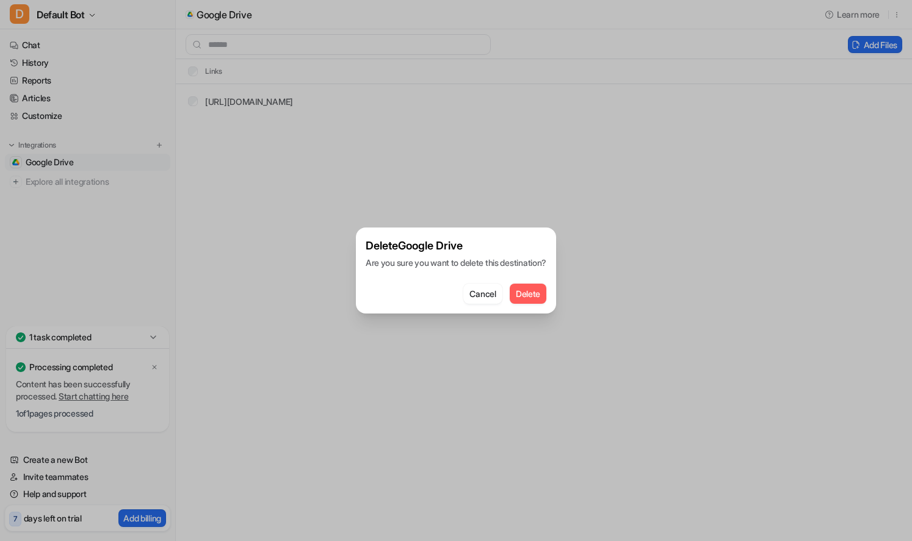
click at [542, 294] on button "Delete" at bounding box center [528, 294] width 37 height 20
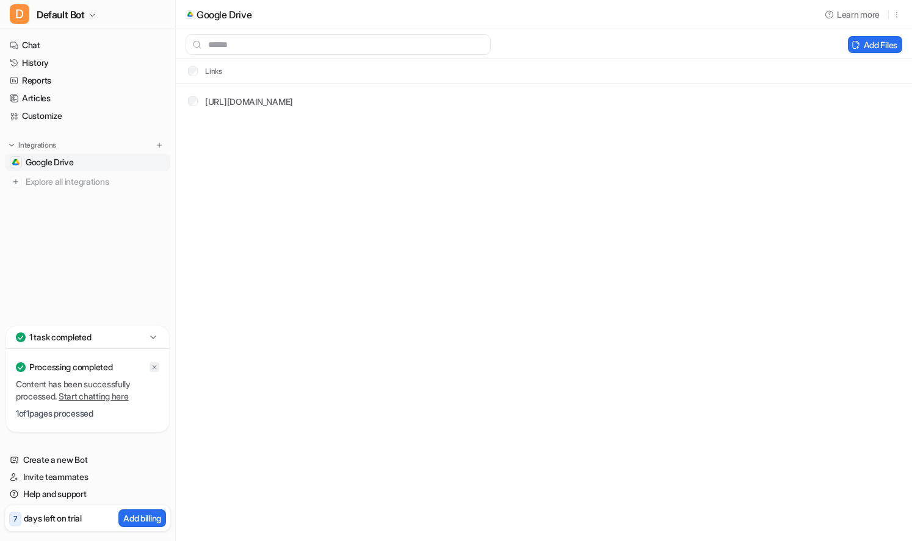
click at [155, 366] on icon at bounding box center [155, 368] width 4 height 4
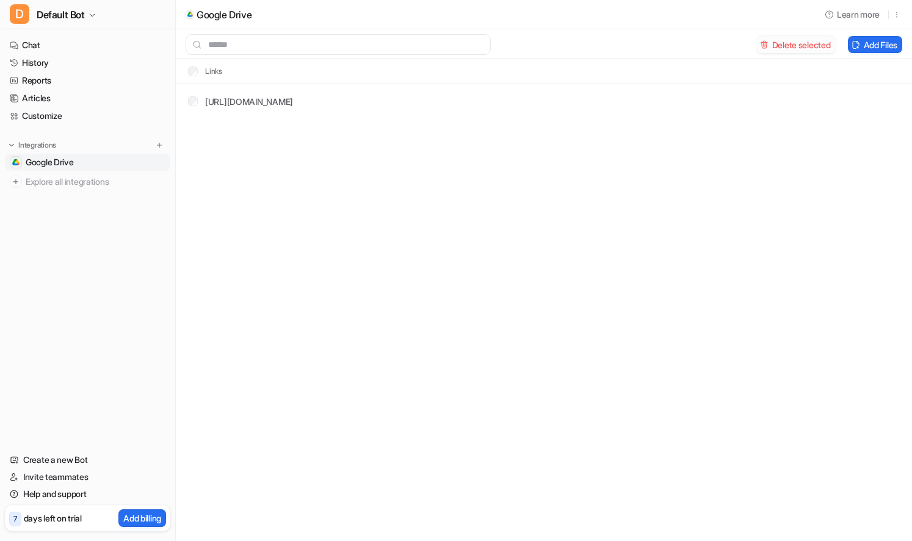
click at [794, 44] on button "Delete selected" at bounding box center [795, 44] width 79 height 17
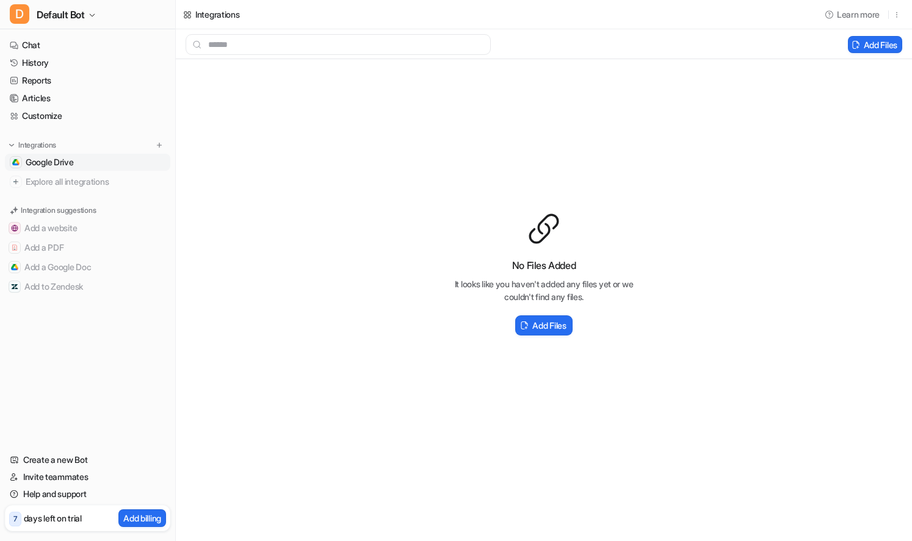
click at [57, 167] on span "Google Drive" at bounding box center [50, 162] width 48 height 12
click at [206, 14] on div "Integrations" at bounding box center [217, 14] width 45 height 13
click at [856, 13] on span "Learn more" at bounding box center [858, 14] width 43 height 13
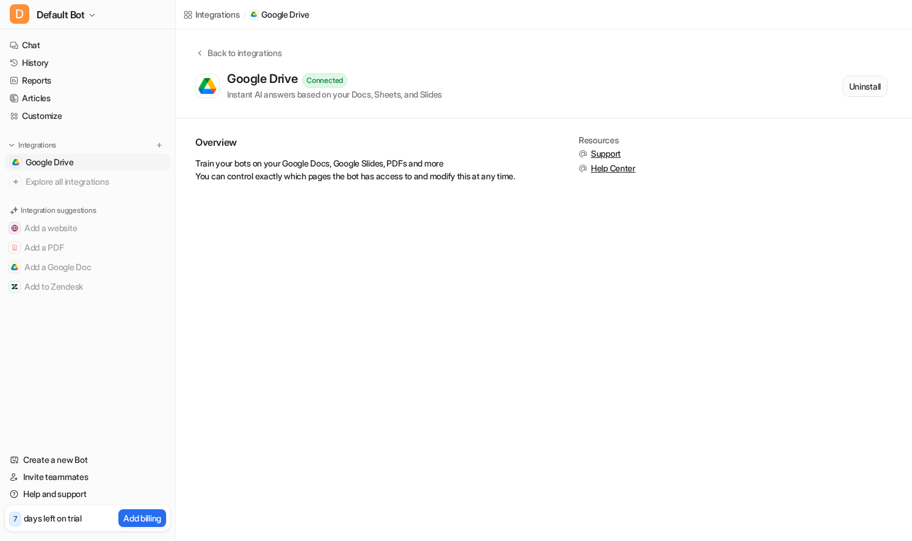
click at [874, 91] on button "Uninstall" at bounding box center [864, 86] width 45 height 21
